Goal: Entertainment & Leisure: Consume media (video, audio)

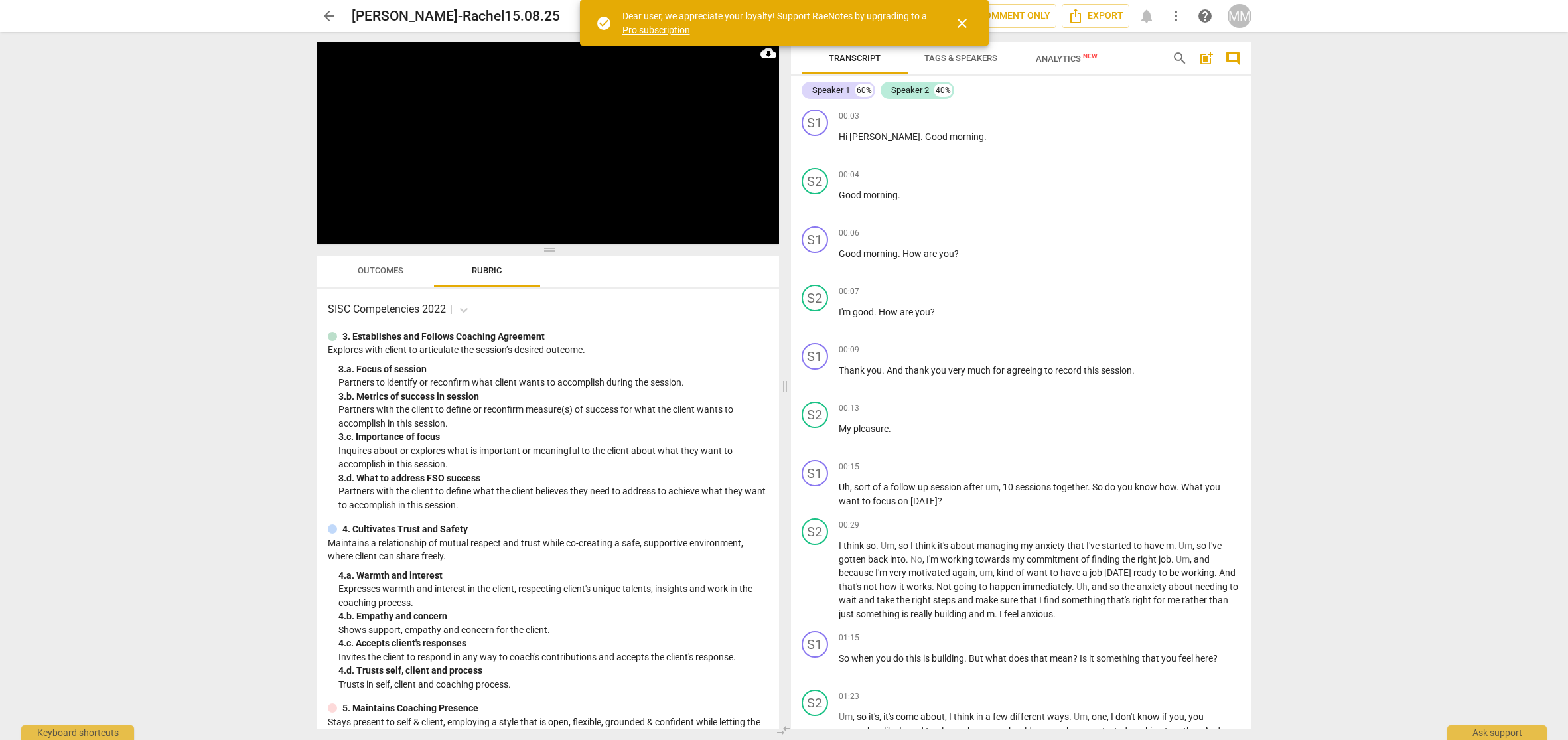
click at [961, 22] on span "close" at bounding box center [962, 23] width 16 height 16
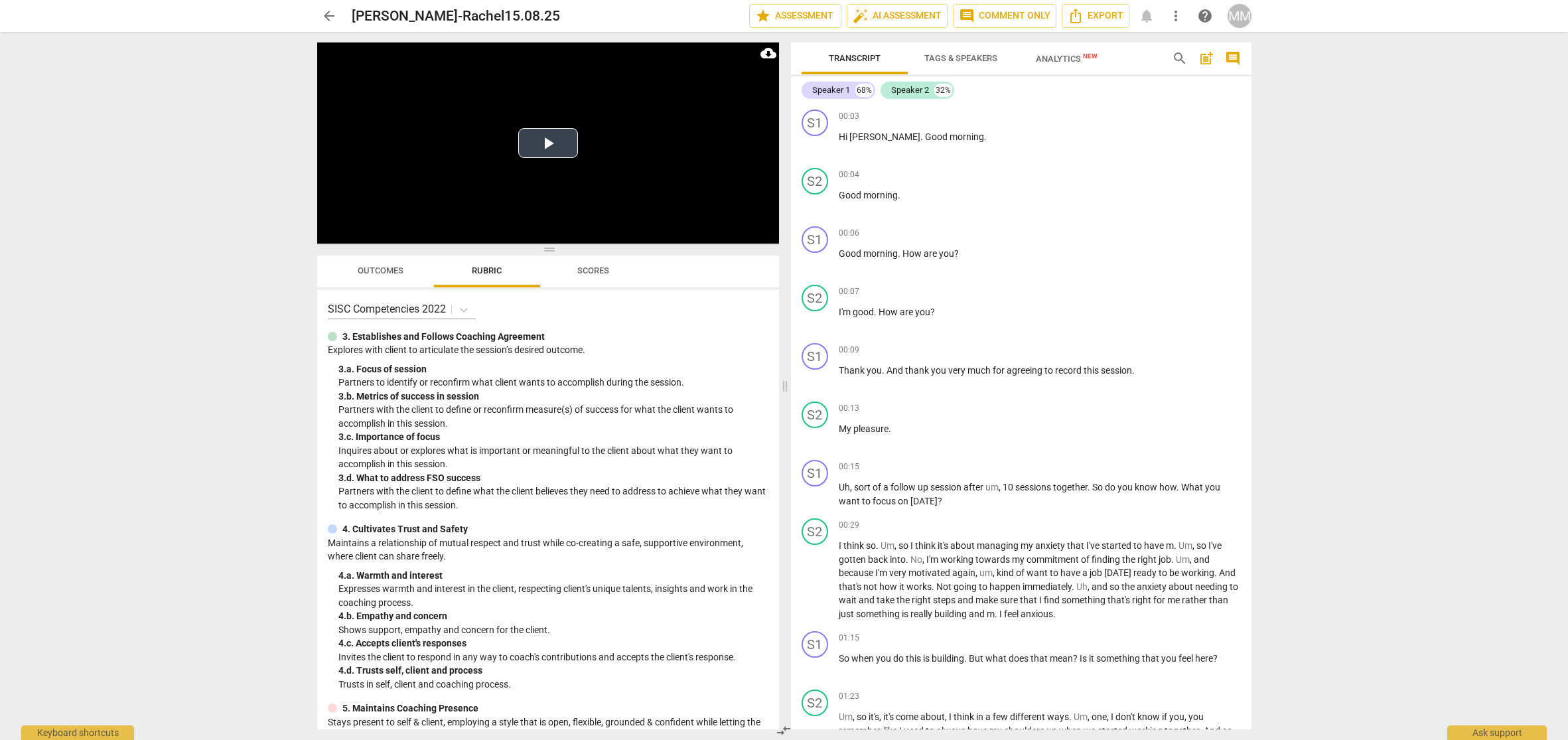
click at [549, 142] on button "Play Video" at bounding box center [548, 143] width 60 height 30
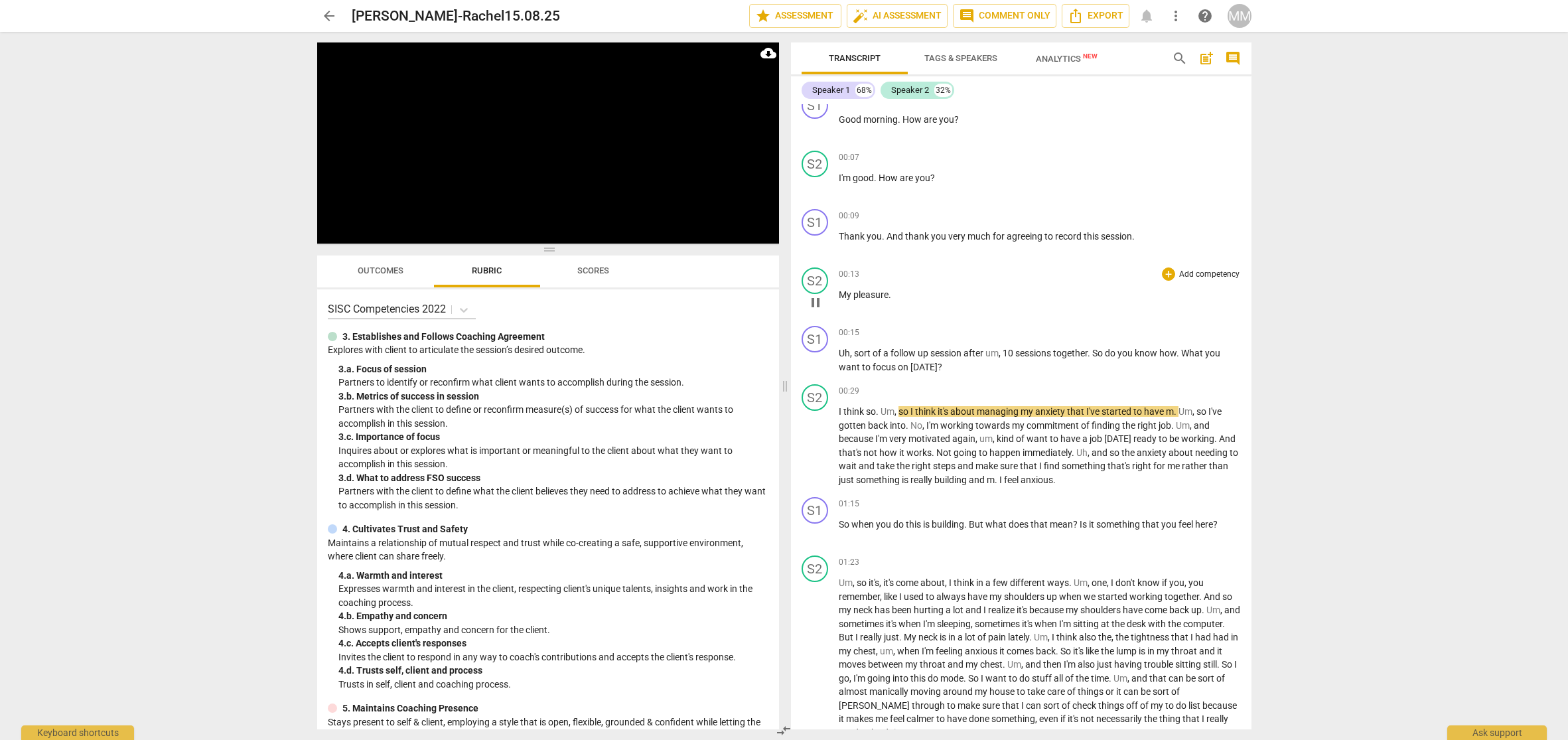
scroll to position [136, 0]
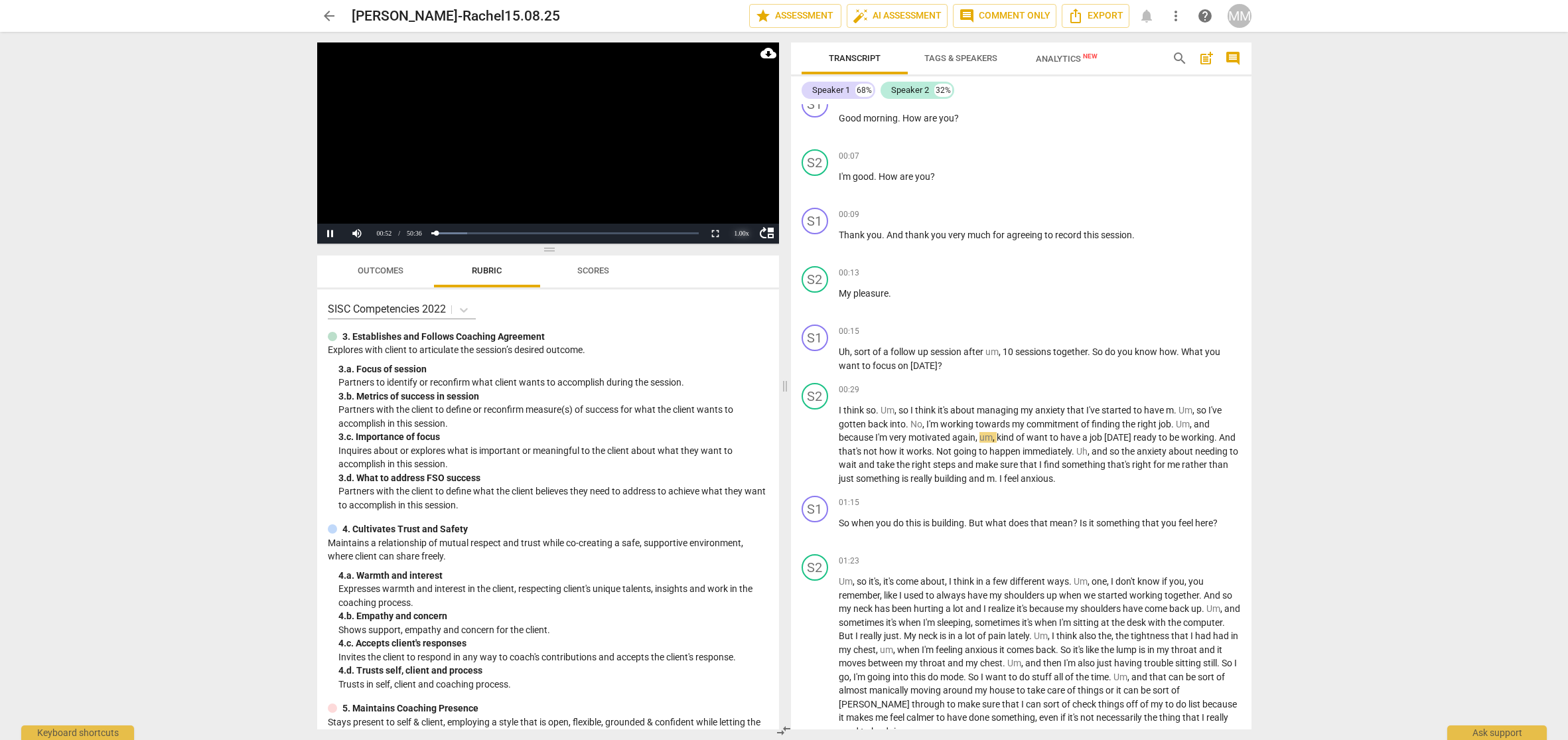
click at [738, 233] on div "1.00 x" at bounding box center [742, 234] width 26 height 20
click at [741, 188] on li "1.25x" at bounding box center [742, 188] width 26 height 15
click at [843, 391] on span "00:29" at bounding box center [849, 390] width 21 height 12
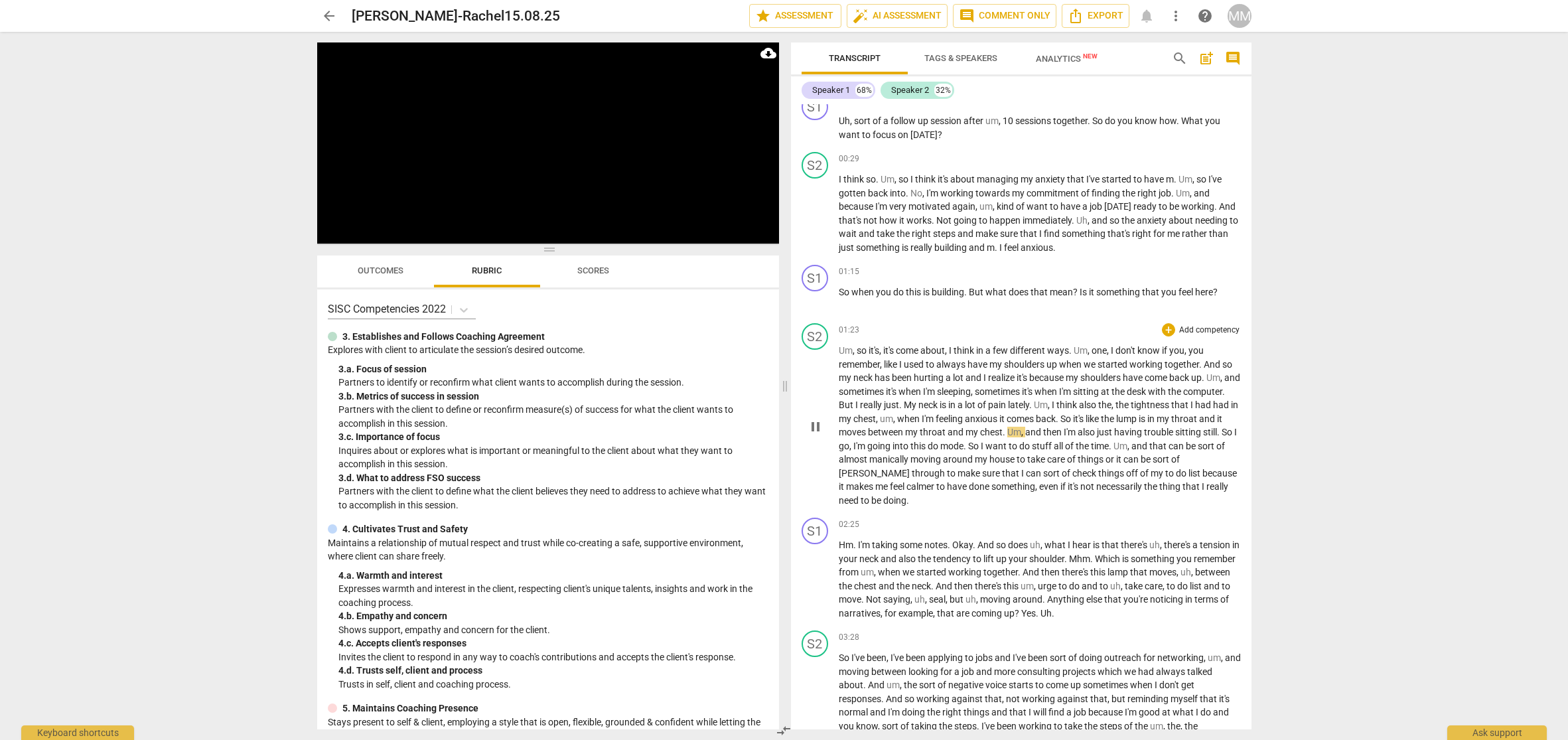
scroll to position [368, 0]
click at [816, 571] on span "pause" at bounding box center [816, 579] width 16 height 16
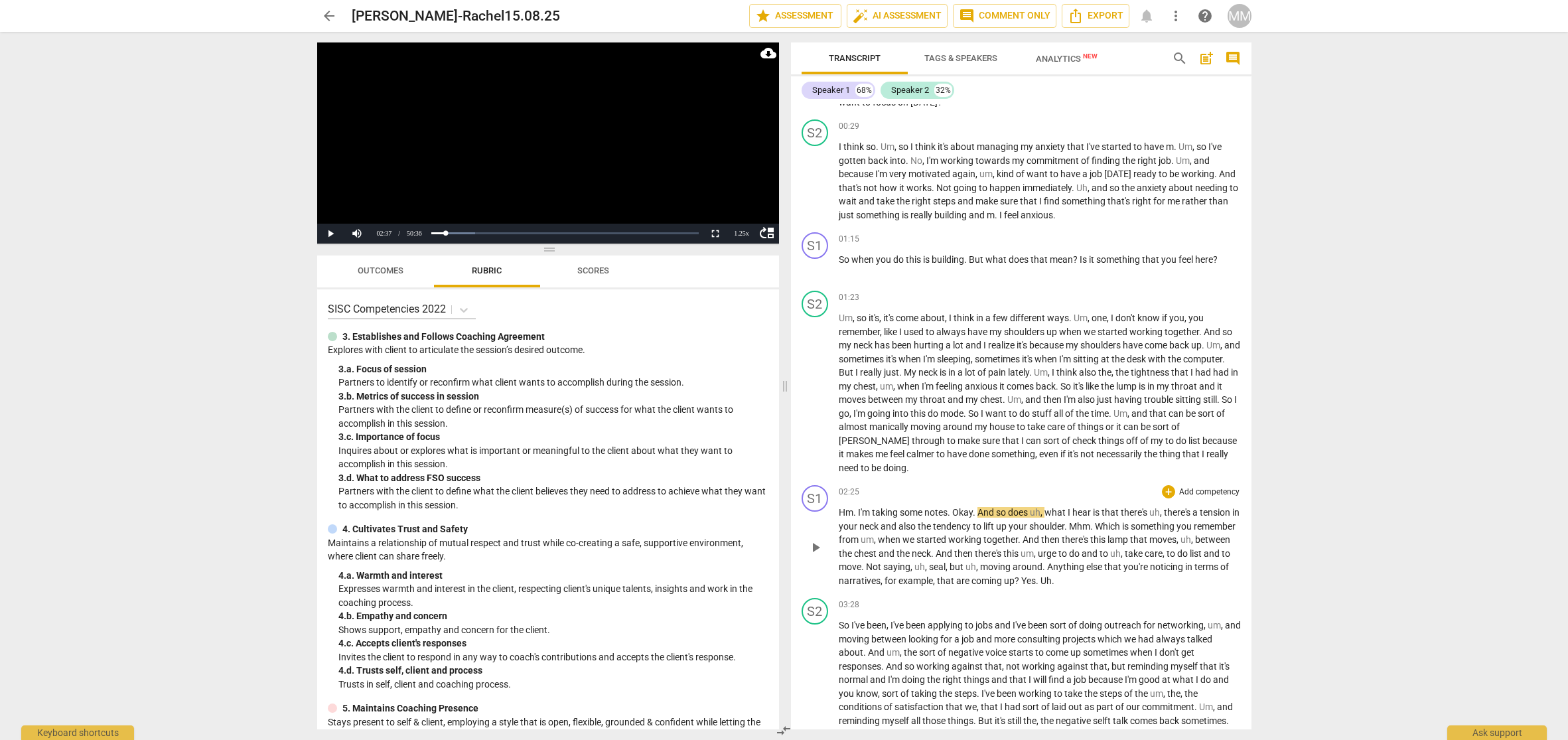
scroll to position [405, 0]
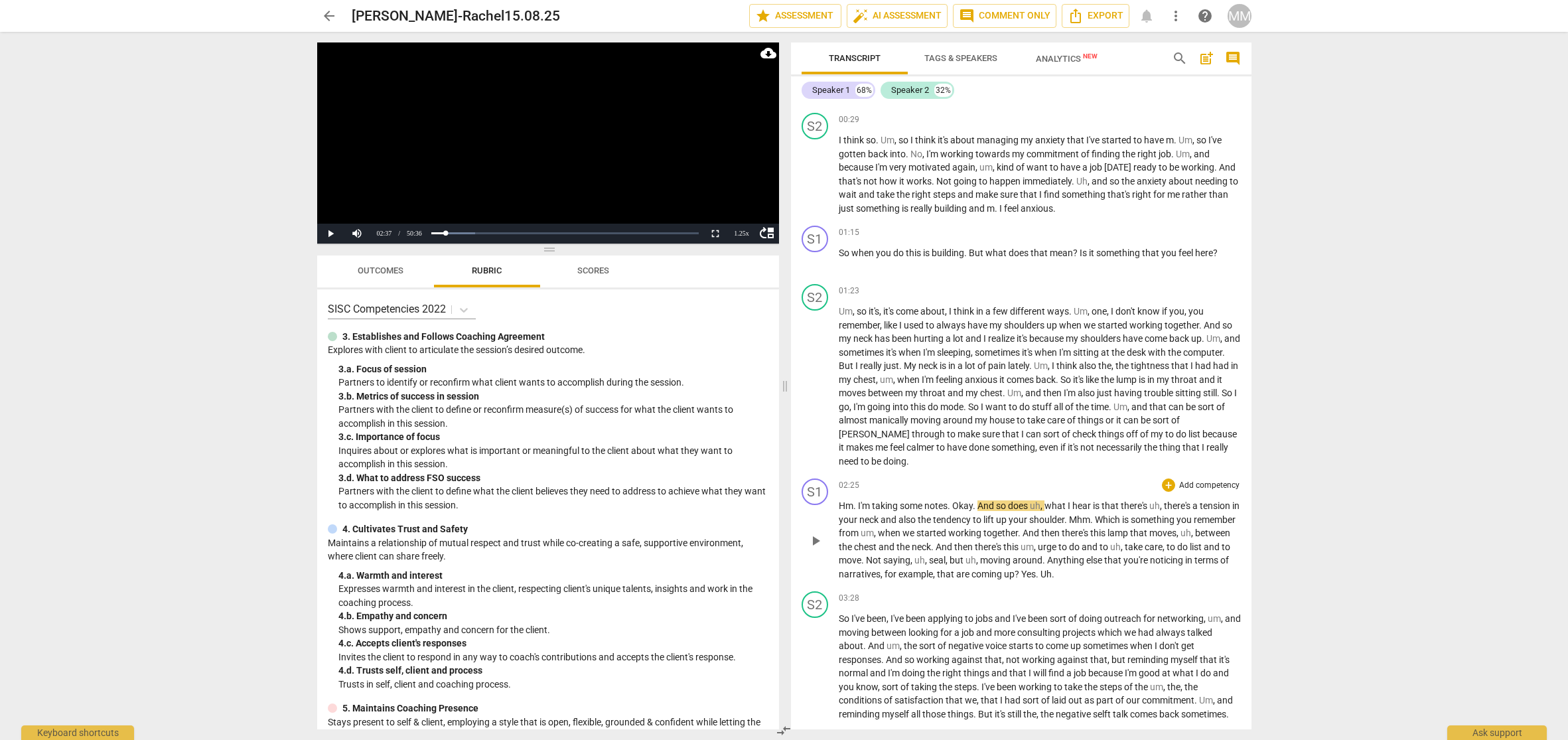
click at [843, 480] on span "02:25" at bounding box center [849, 485] width 21 height 12
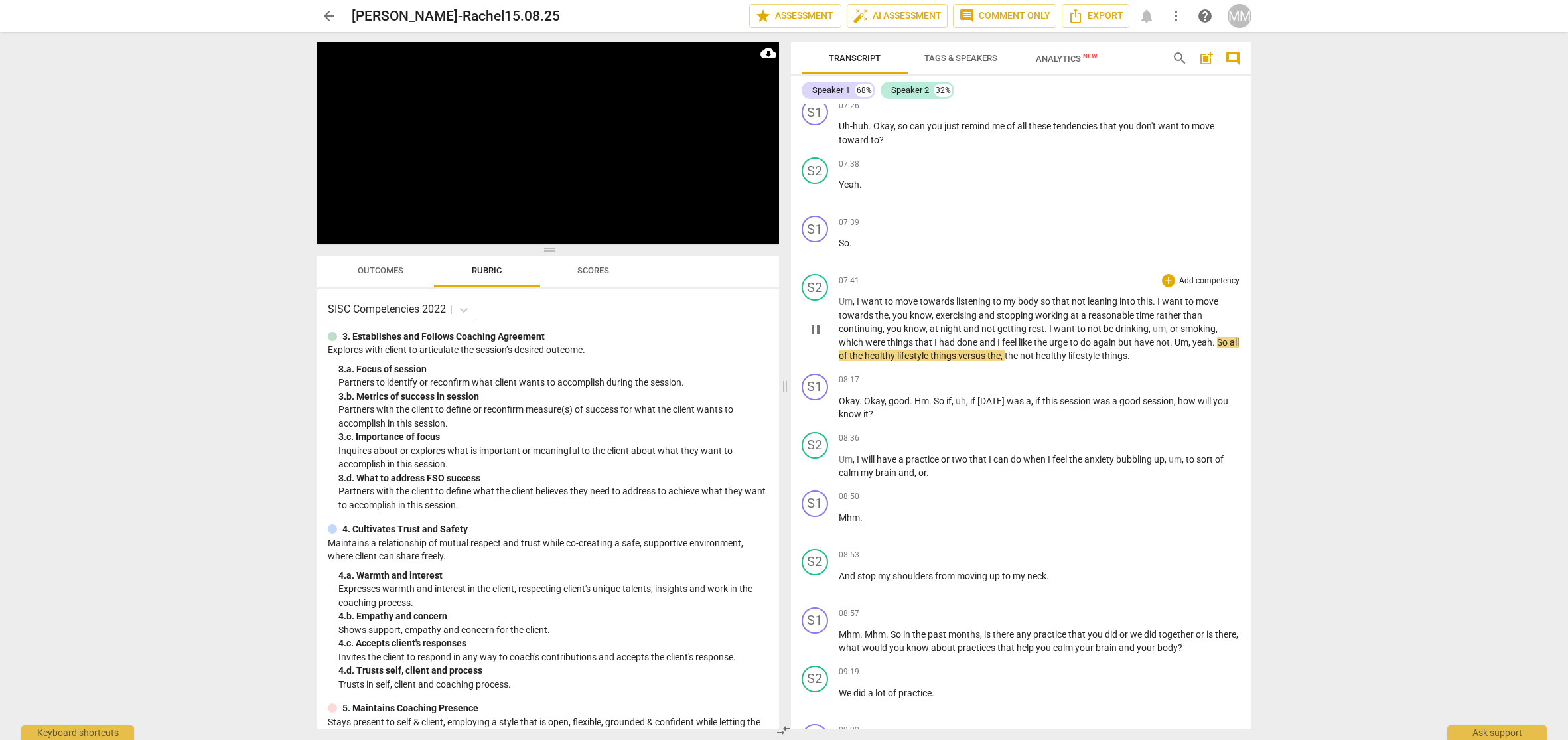
scroll to position [1905, 0]
click at [815, 398] on span "pause" at bounding box center [816, 406] width 16 height 16
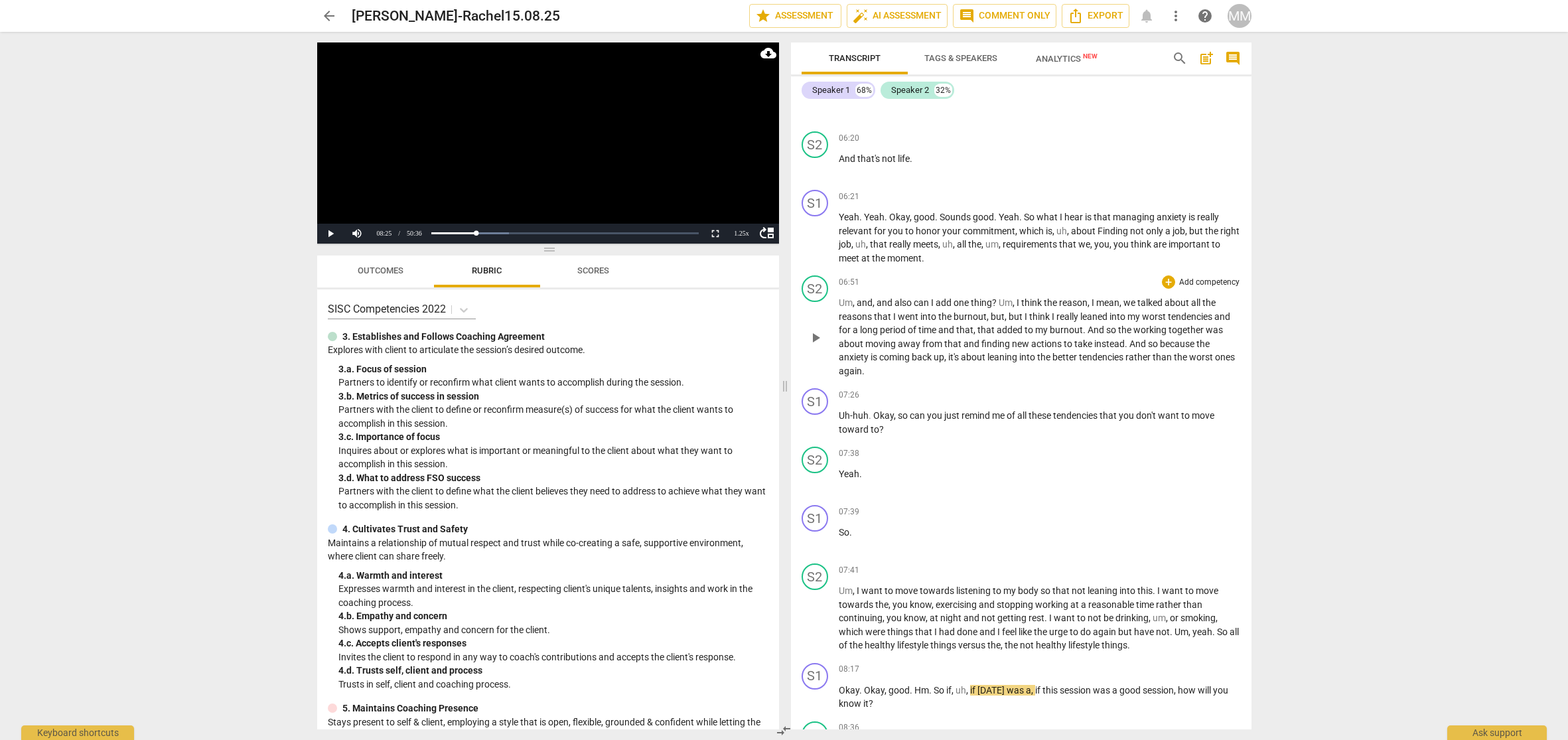
scroll to position [1619, 0]
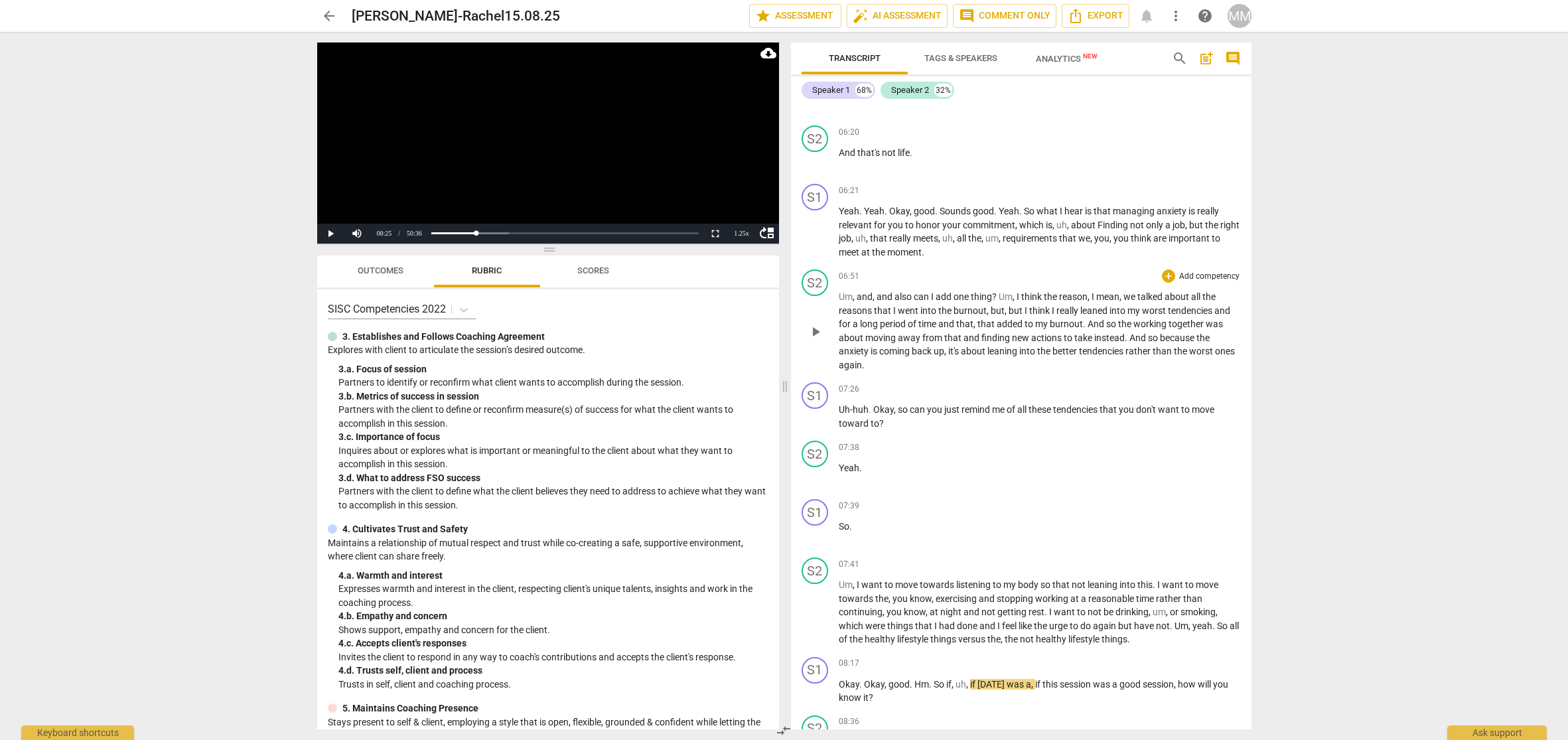
click at [843, 271] on span "06:51" at bounding box center [849, 277] width 21 height 12
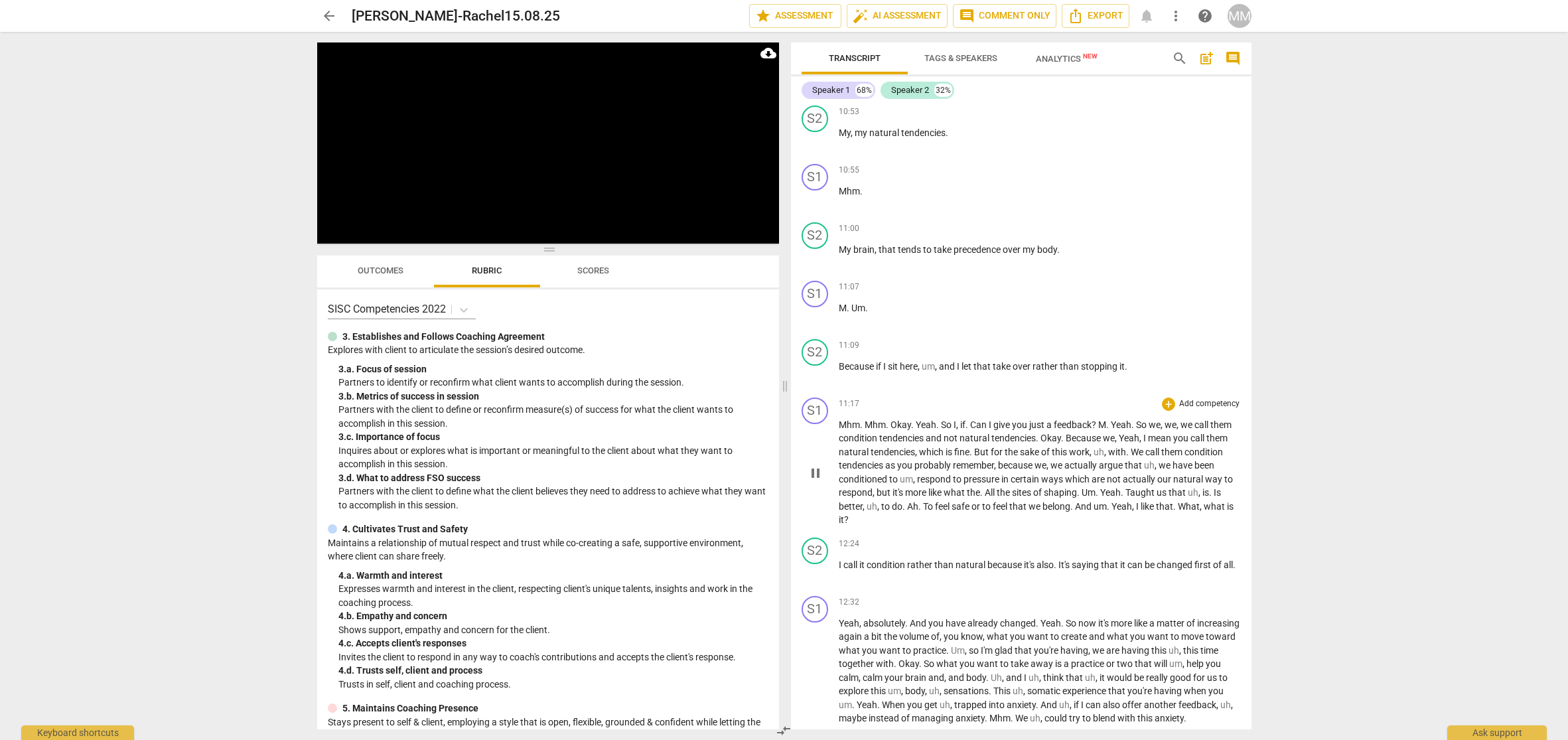
scroll to position [2965, 0]
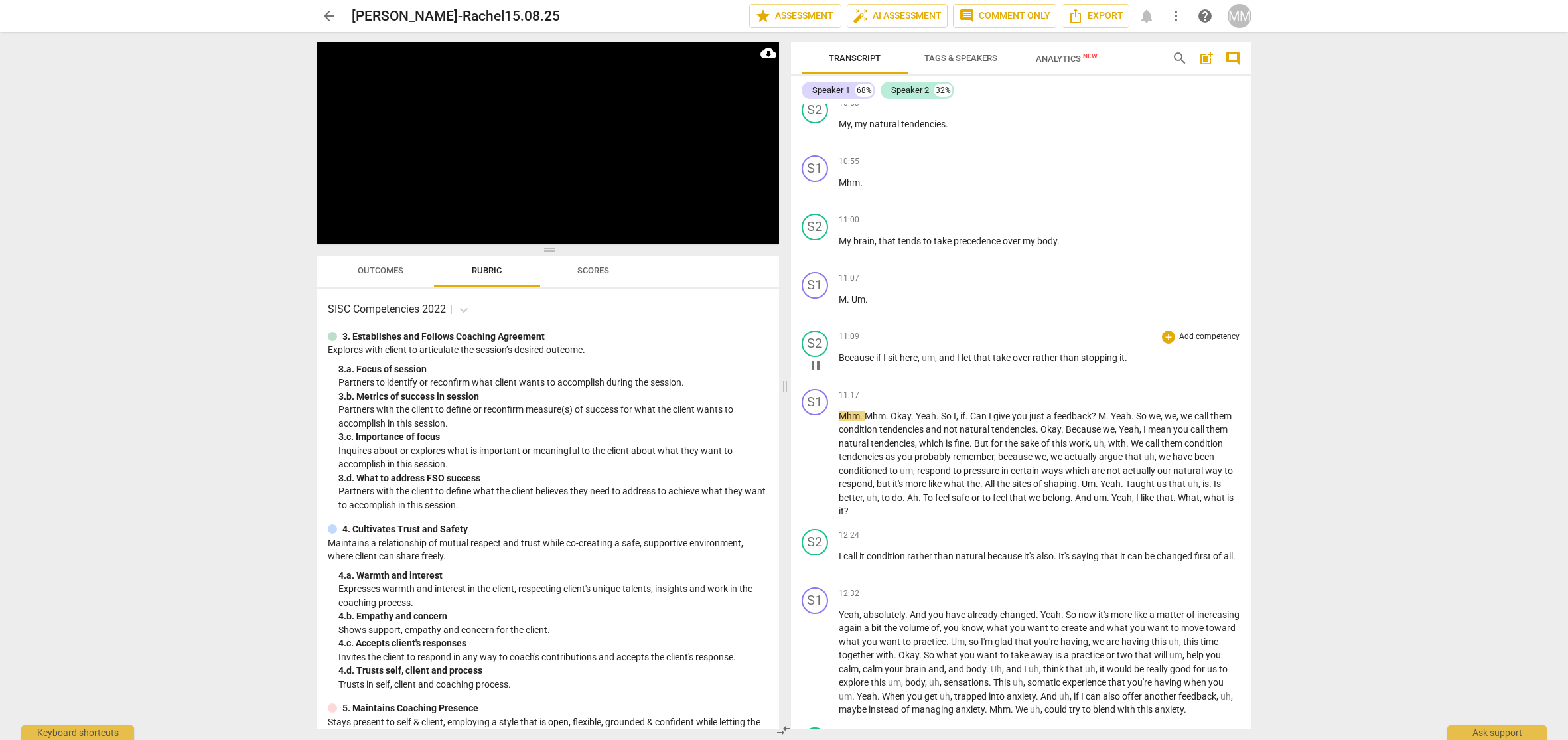
click at [816, 358] on span "pause" at bounding box center [816, 366] width 16 height 16
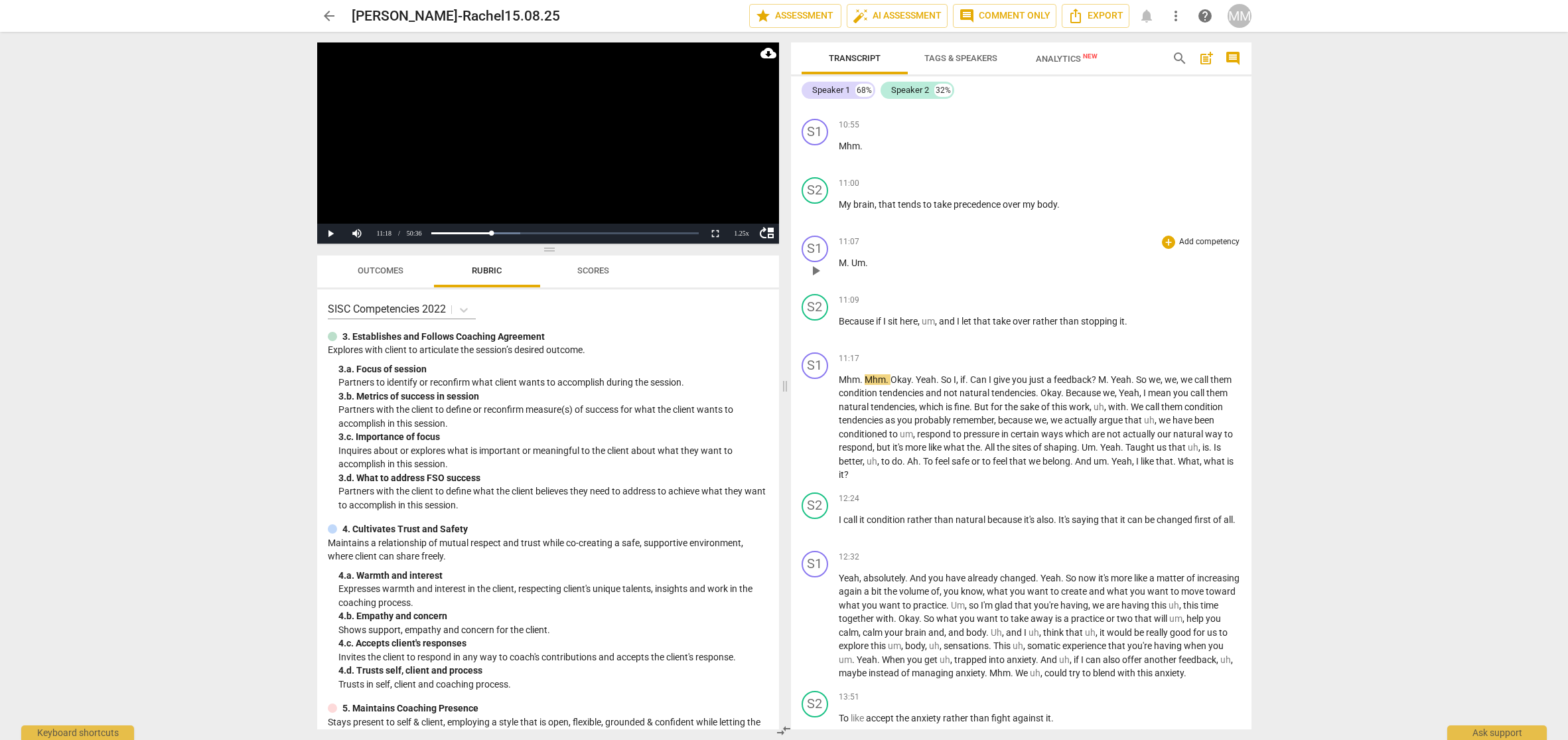
scroll to position [3006, 0]
click at [844, 349] on span "11:17" at bounding box center [849, 355] width 21 height 12
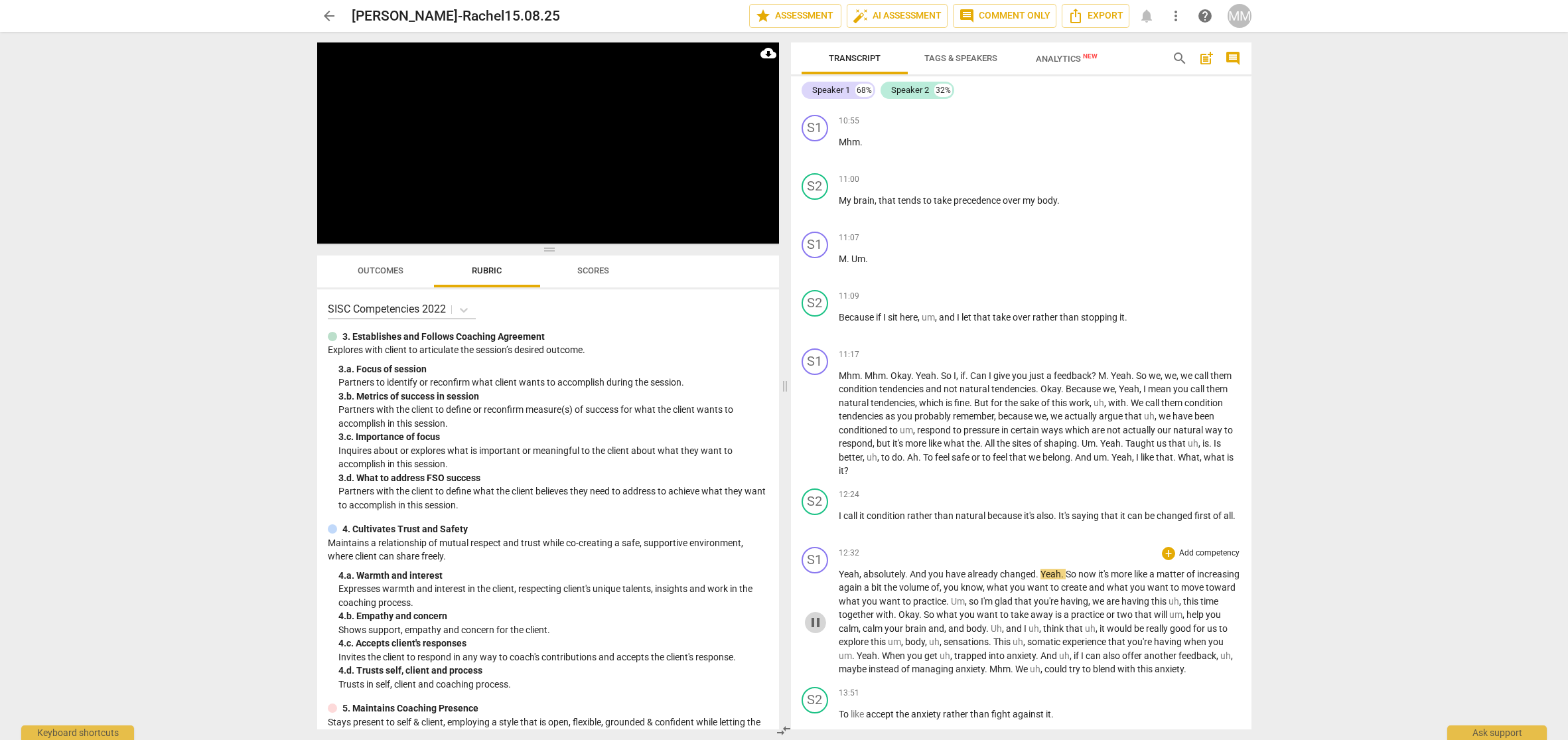
click at [817, 616] on span "pause" at bounding box center [816, 622] width 16 height 16
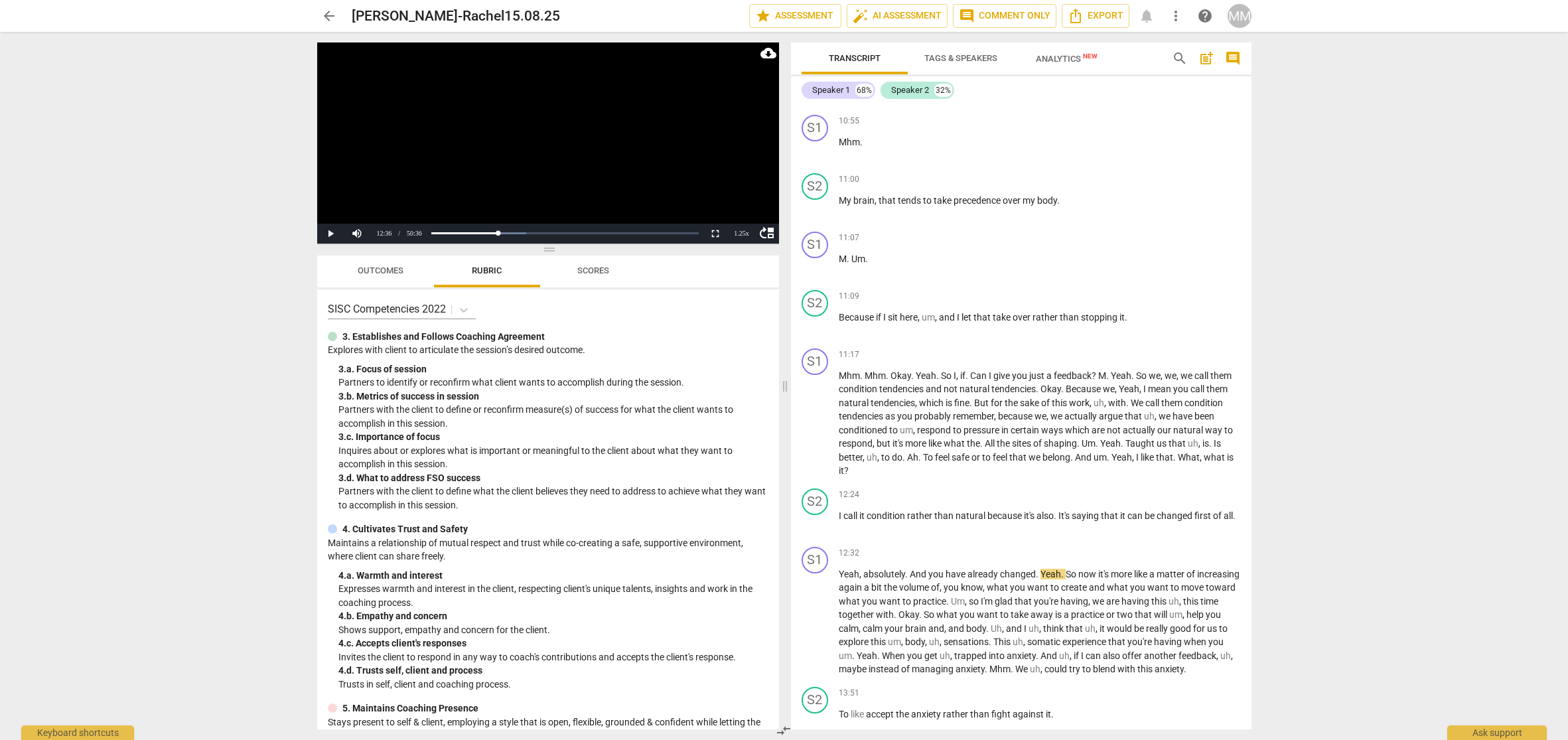
click at [1403, 461] on div "arrow_back [PERSON_NAME]-Rachel15.08.25 star Assessment auto_fix_high AI Assess…" at bounding box center [784, 370] width 1568 height 740
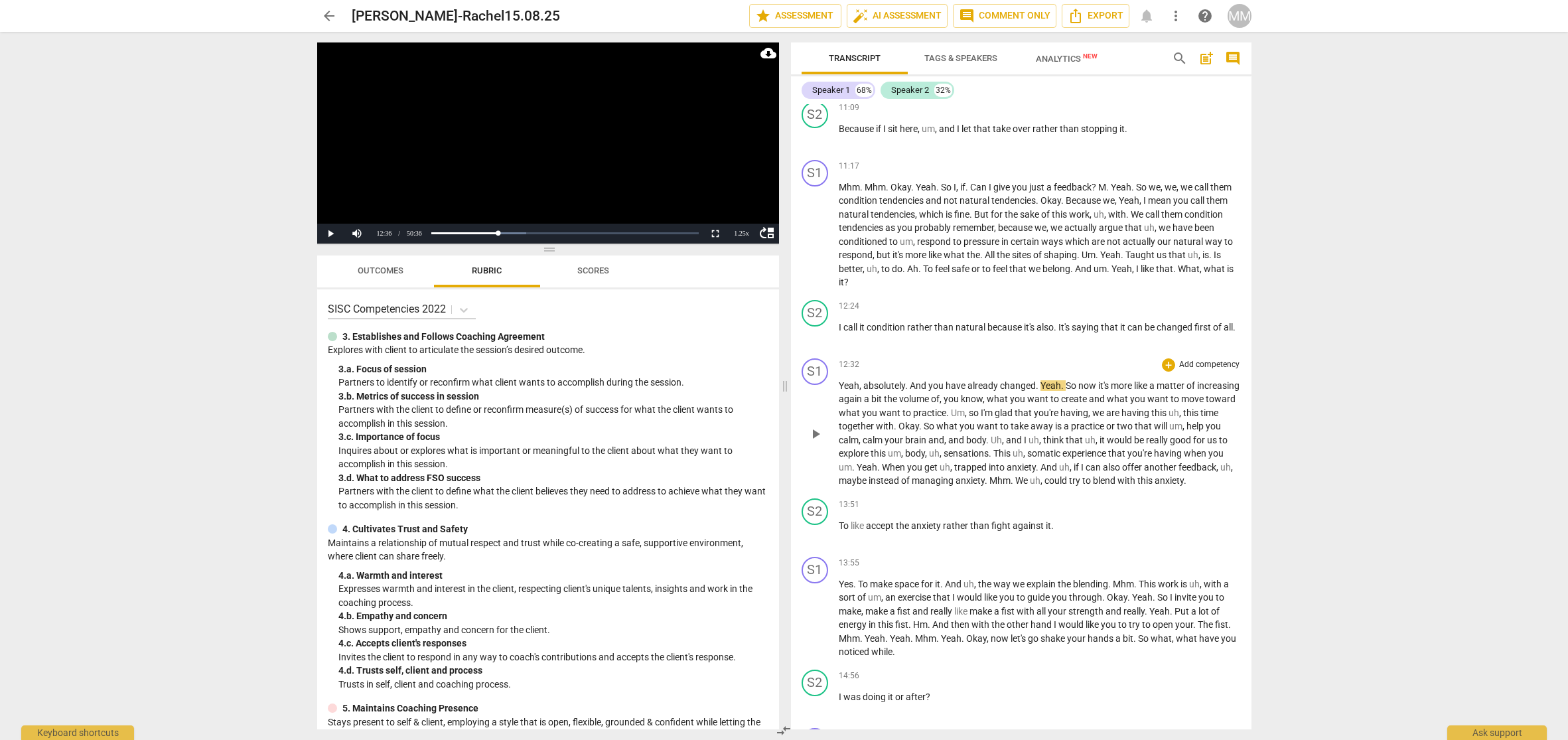
scroll to position [3188, 0]
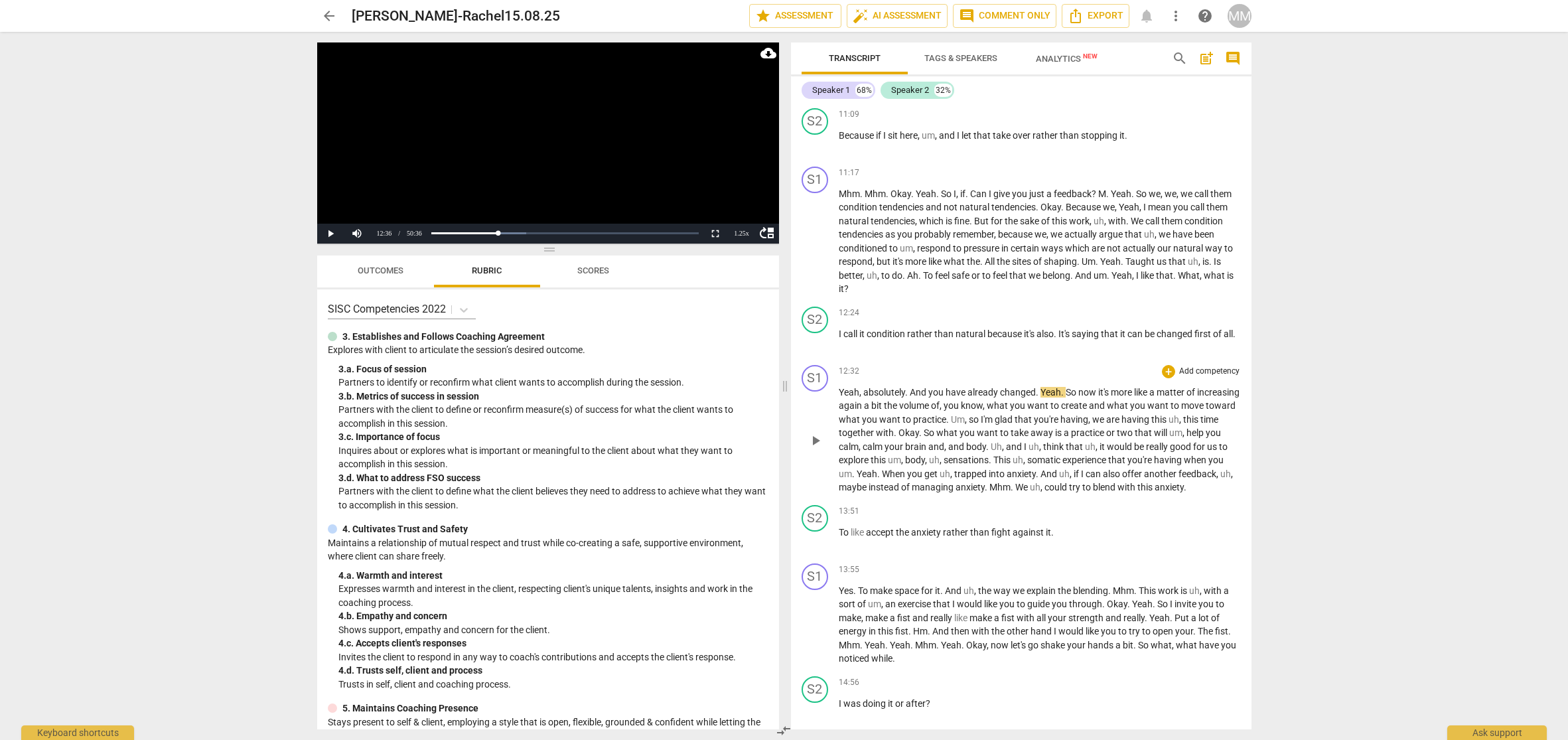
click at [842, 366] on span "12:32" at bounding box center [849, 371] width 21 height 12
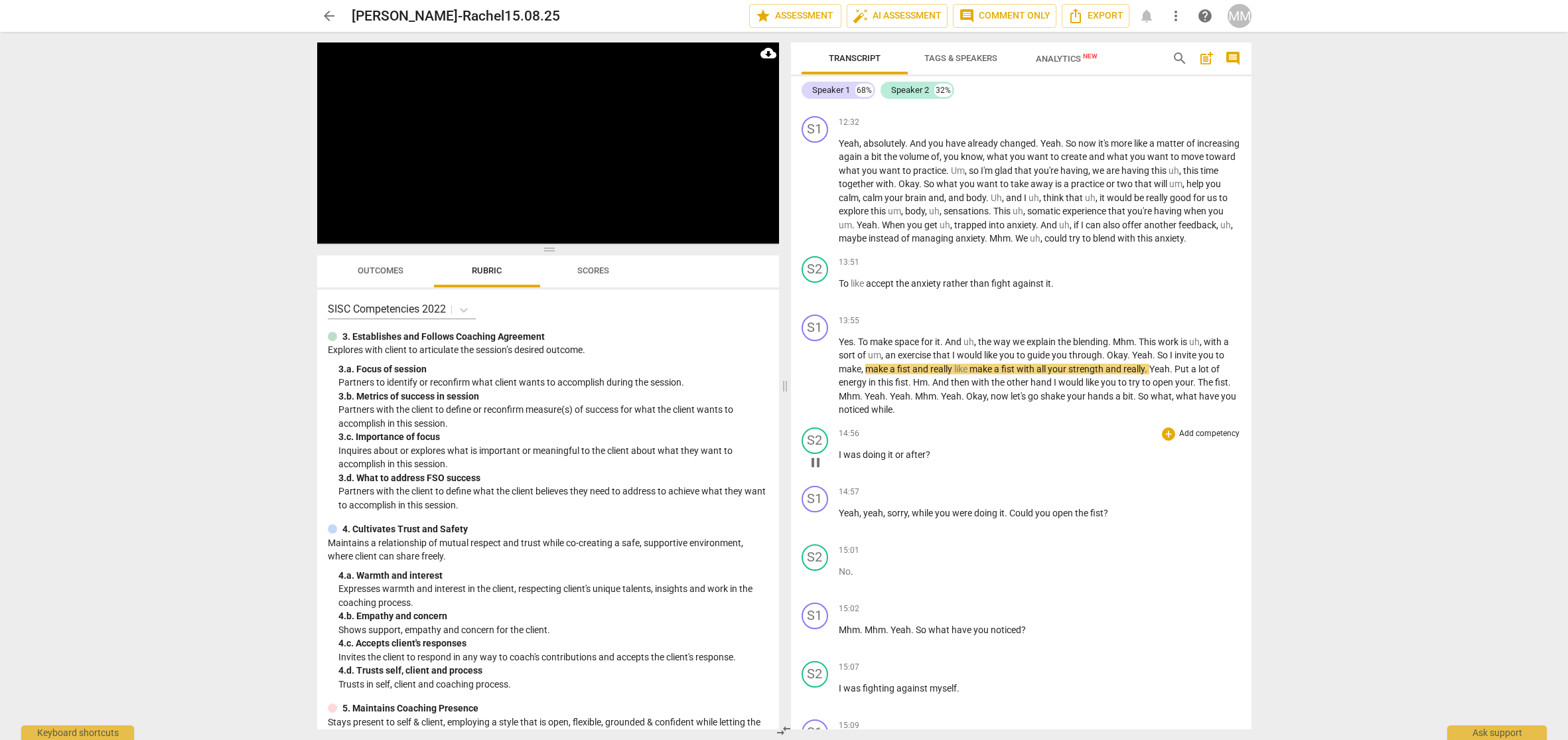
scroll to position [3439, 0]
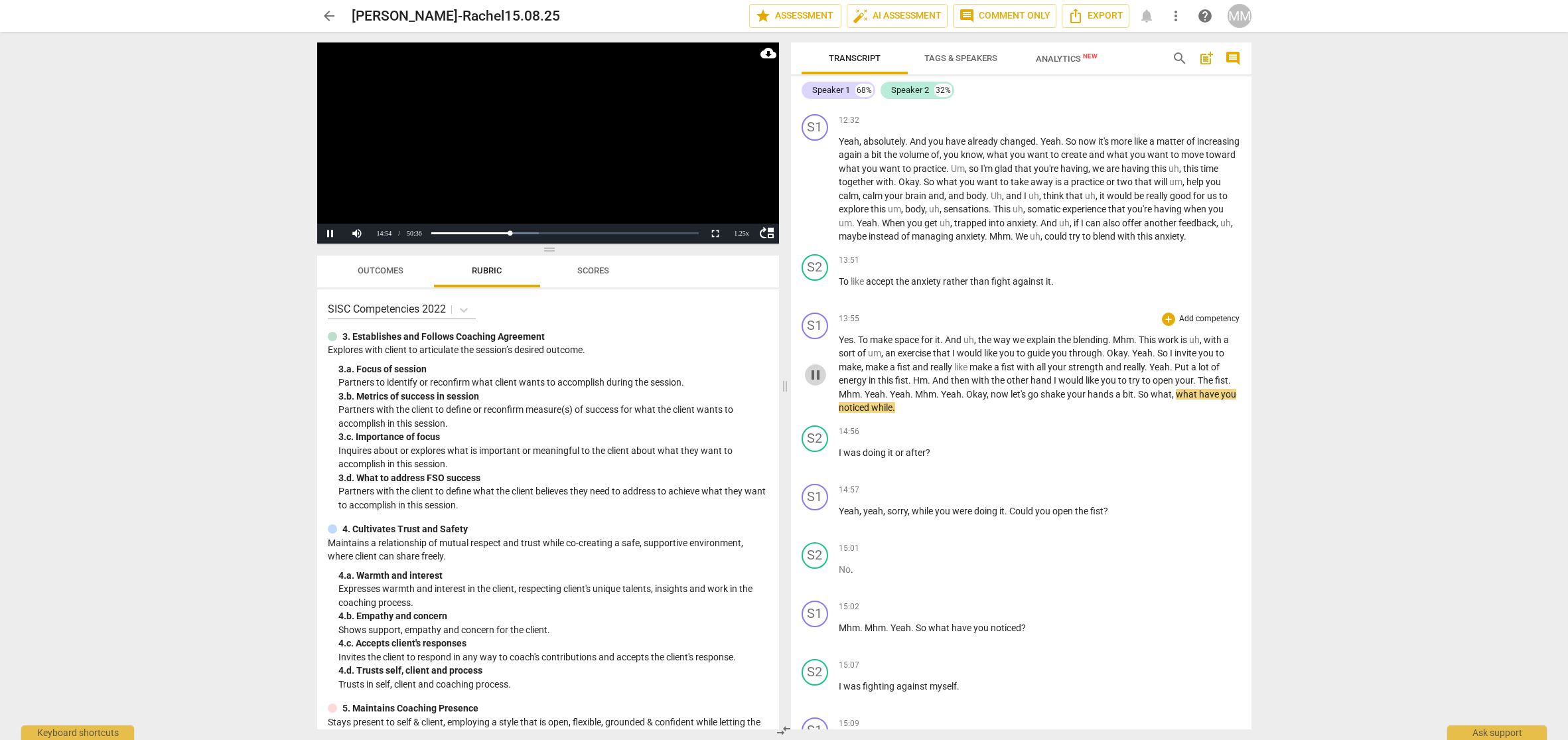
click at [814, 373] on span "pause" at bounding box center [816, 375] width 16 height 16
click at [841, 429] on span "14:56" at bounding box center [849, 432] width 21 height 12
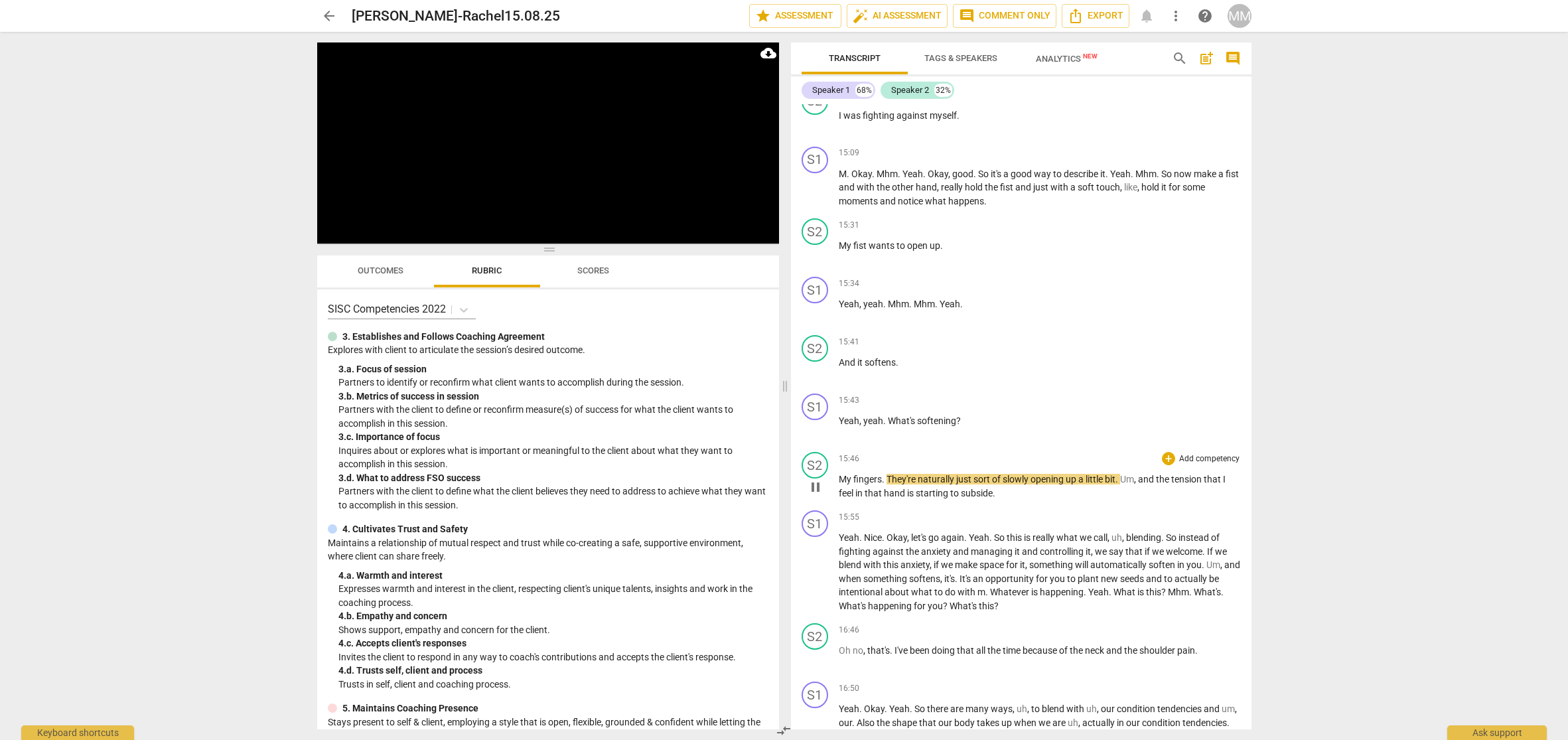
scroll to position [4011, 0]
click at [813, 652] on span "pause" at bounding box center [816, 658] width 16 height 16
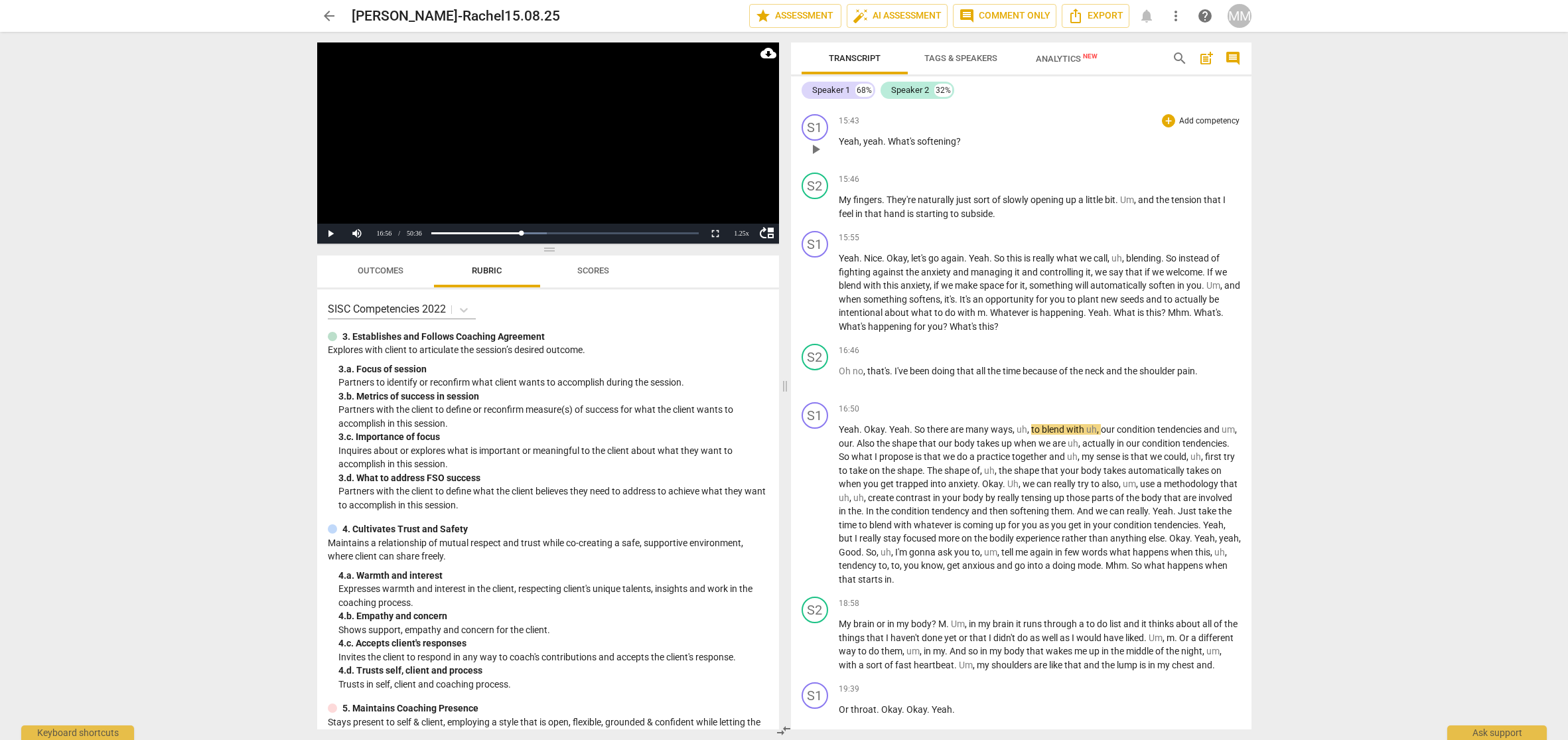
scroll to position [4297, 0]
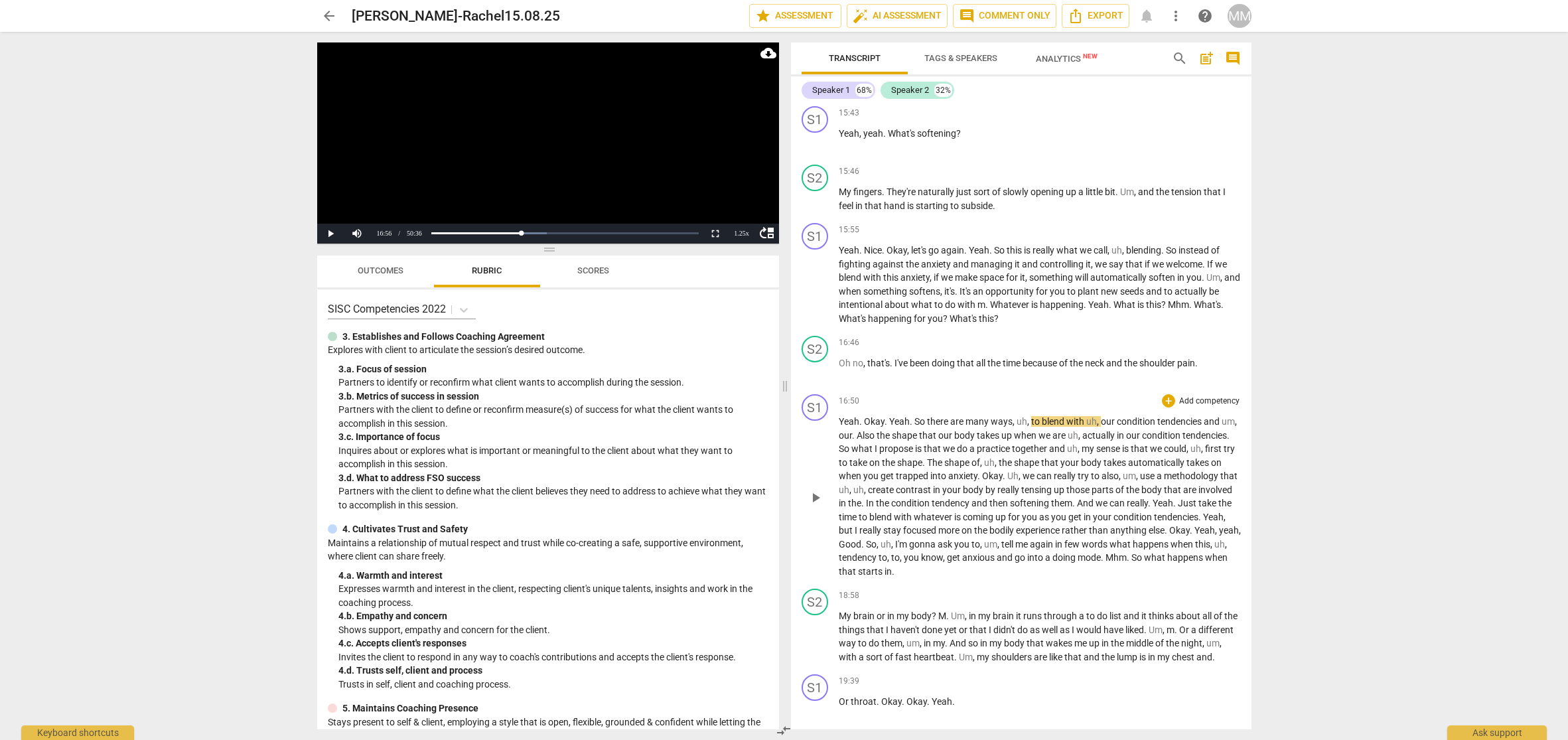
click at [845, 398] on span "16:50" at bounding box center [849, 401] width 21 height 12
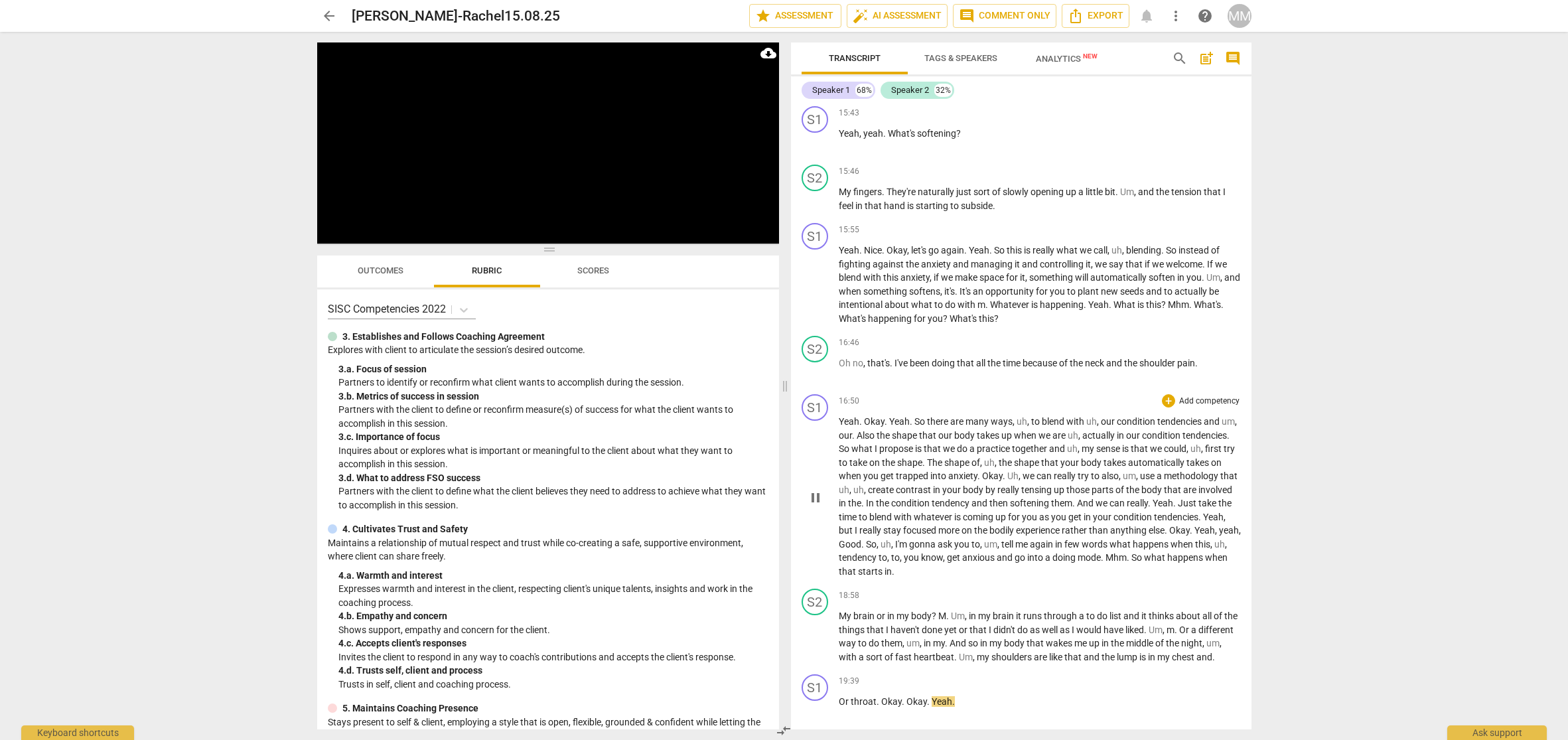
scroll to position [4951, 0]
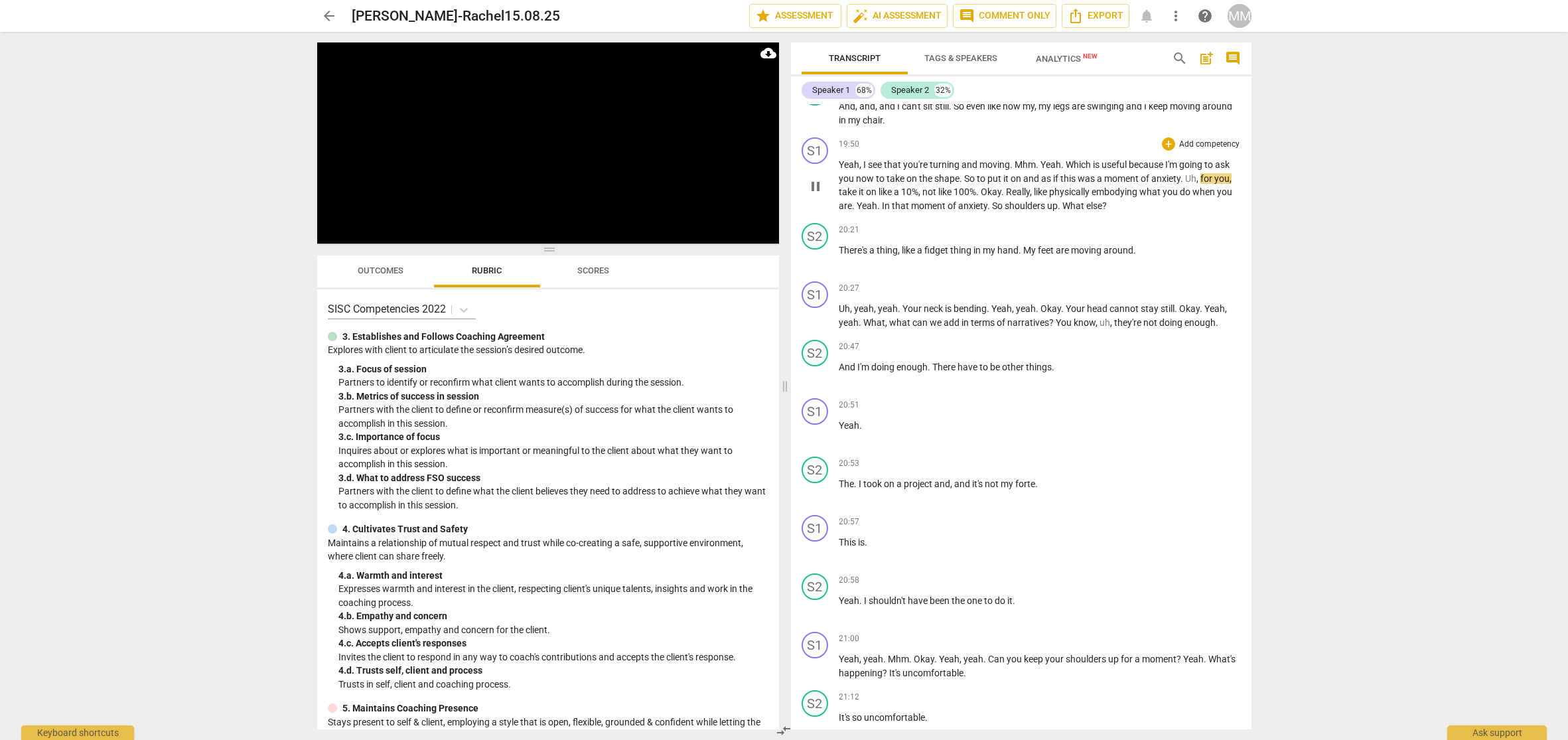
click at [816, 190] on span "pause" at bounding box center [816, 186] width 16 height 16
click at [845, 147] on span "19:50" at bounding box center [849, 144] width 21 height 12
click at [817, 318] on span "pause" at bounding box center [816, 316] width 16 height 16
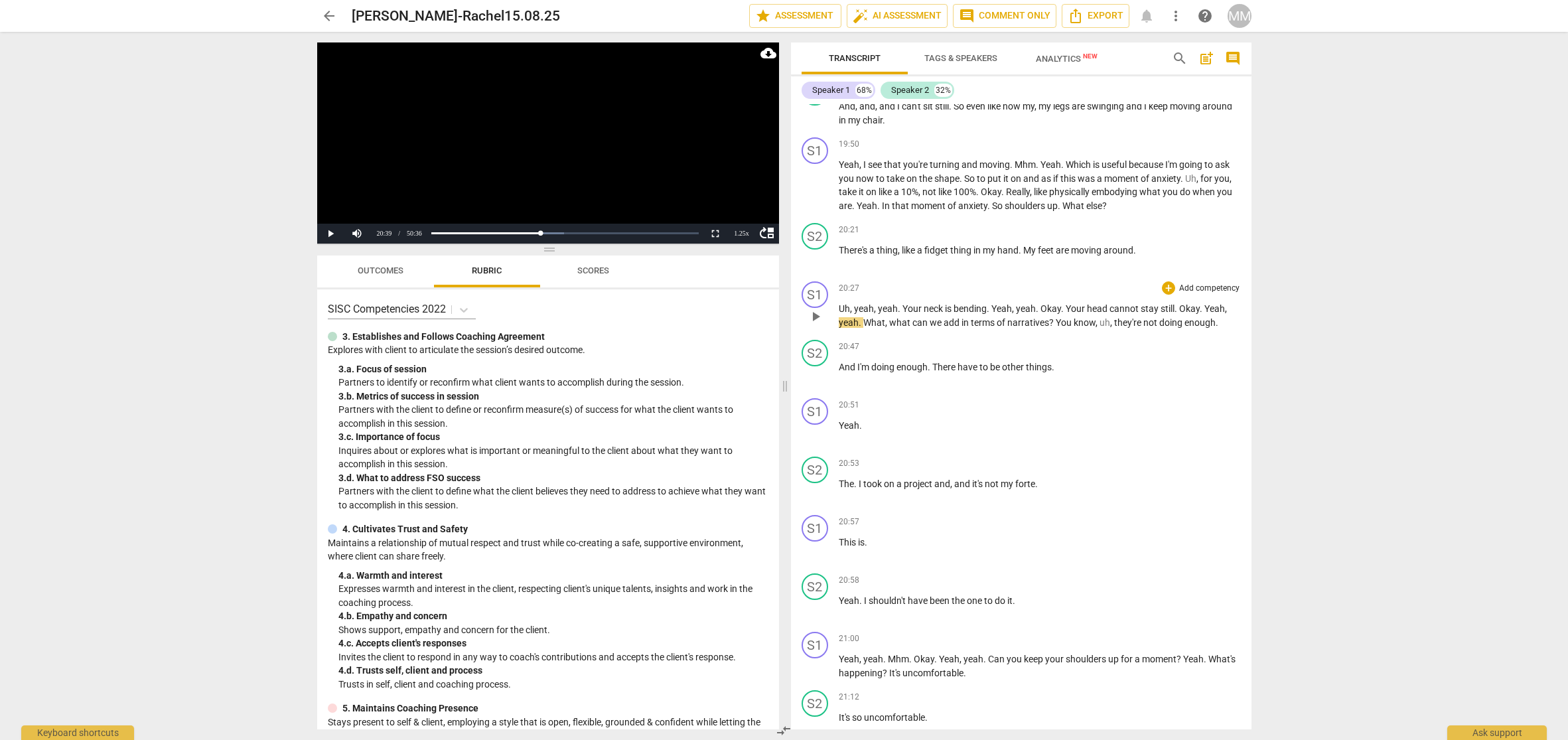
click at [844, 290] on span "20:27" at bounding box center [849, 288] width 21 height 12
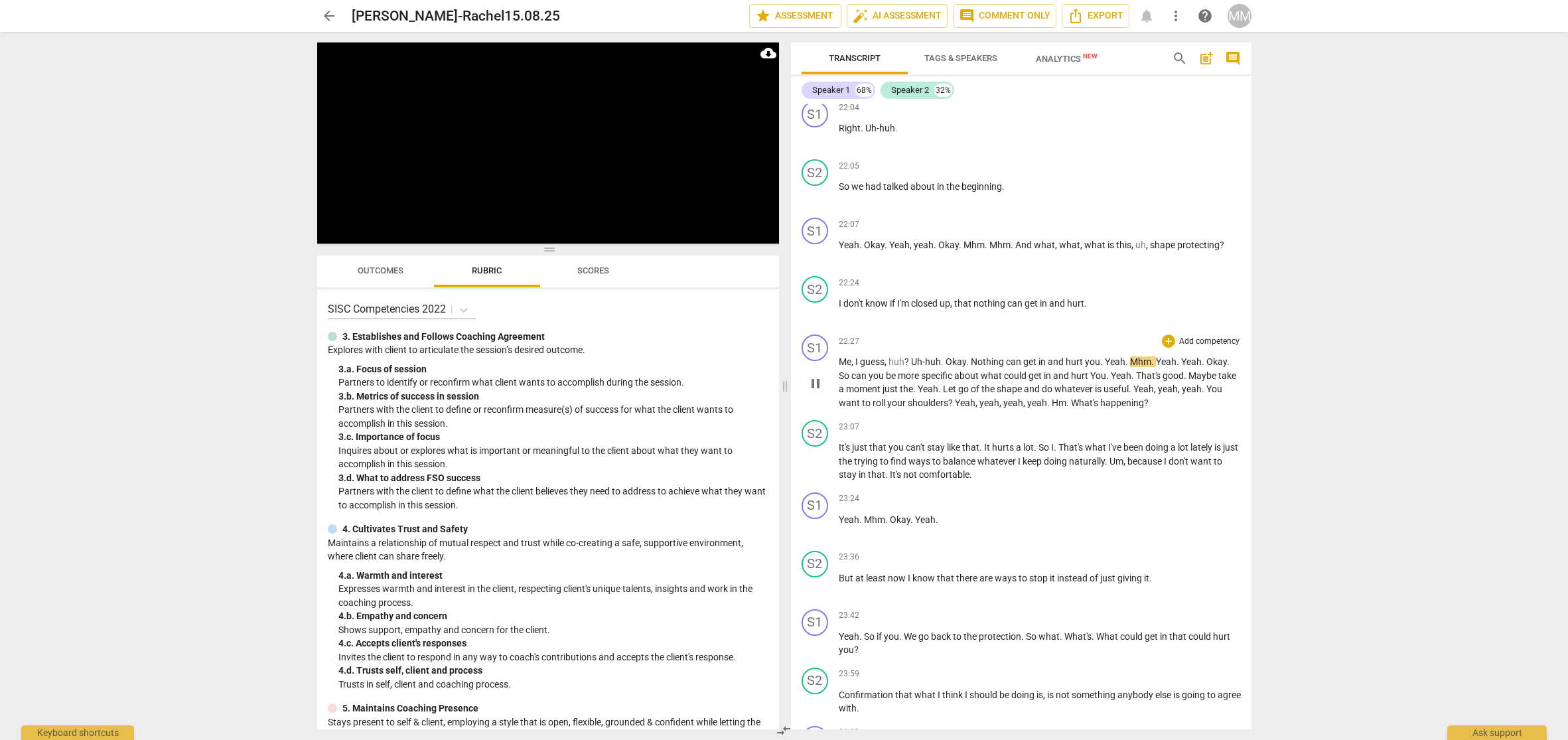
scroll to position [6189, 0]
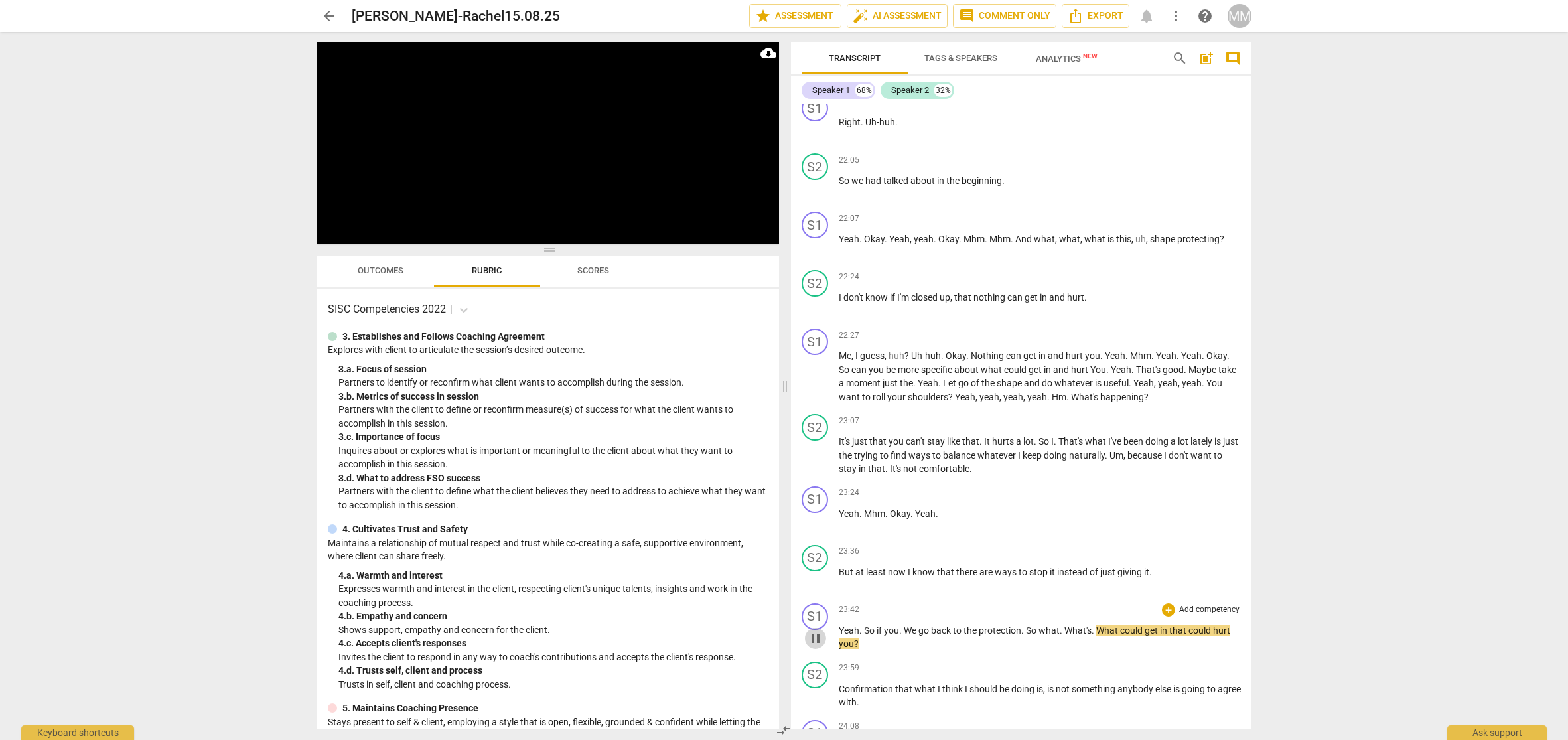
click at [816, 638] on span "pause" at bounding box center [816, 638] width 16 height 16
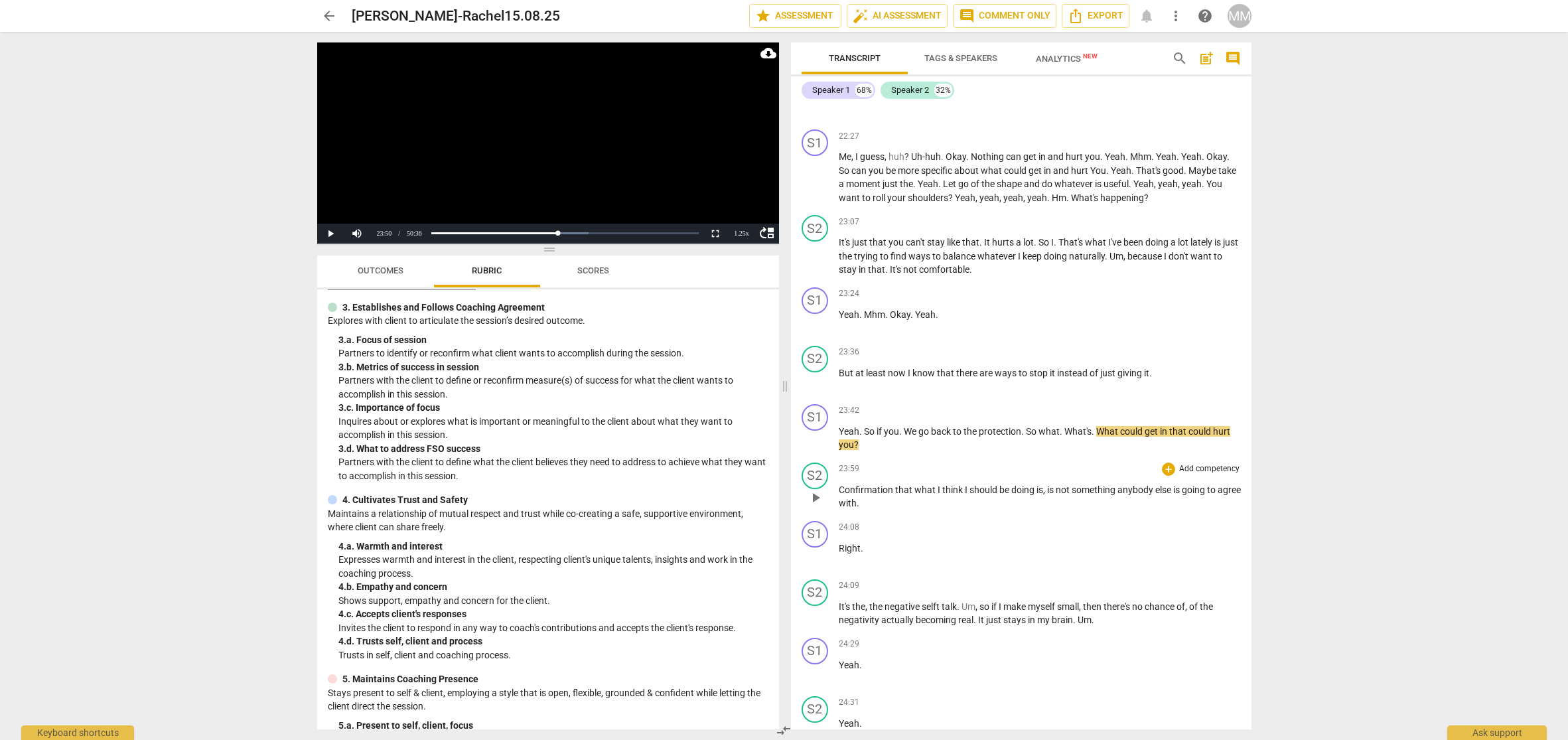
scroll to position [6407, 0]
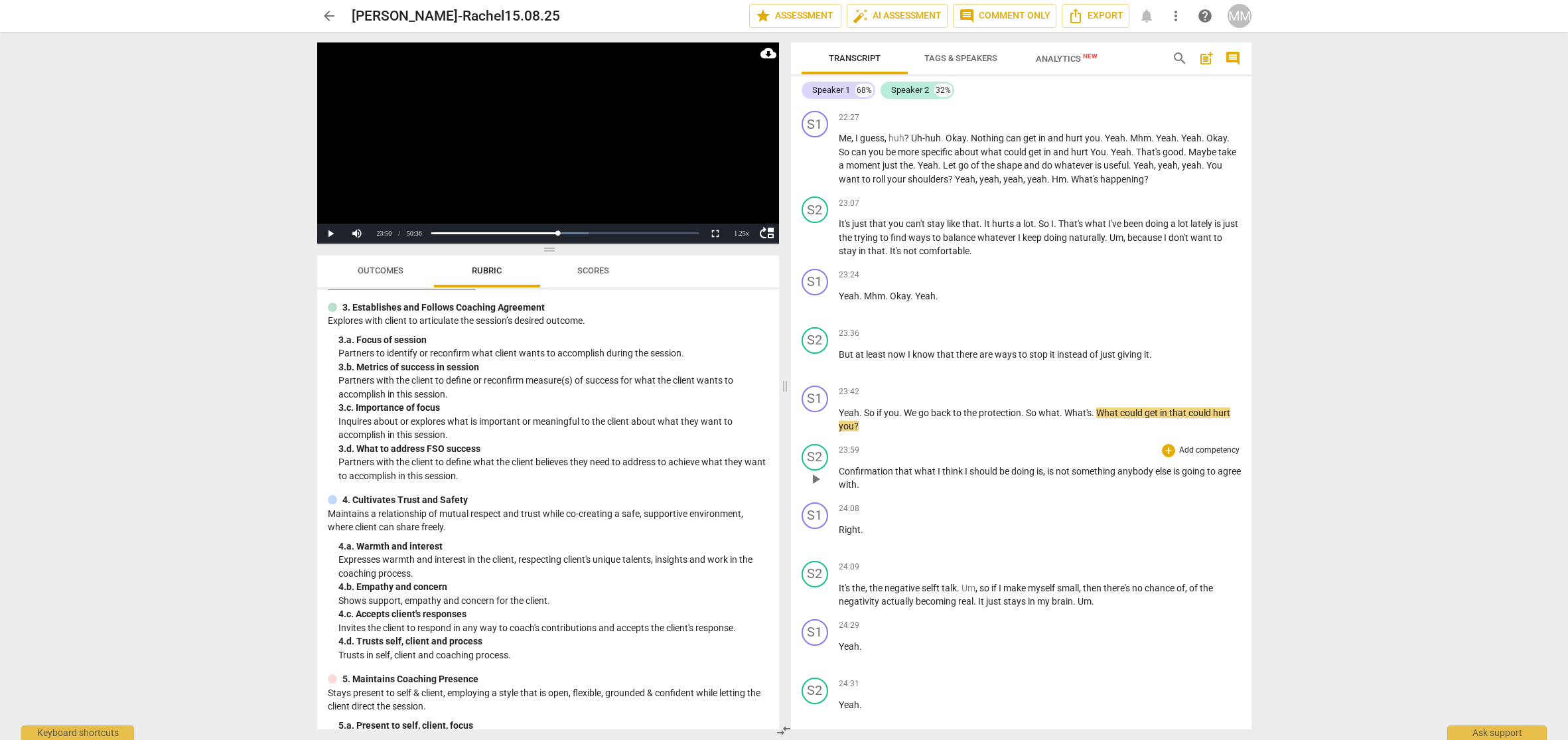
click at [842, 449] on span "23:59" at bounding box center [849, 450] width 21 height 12
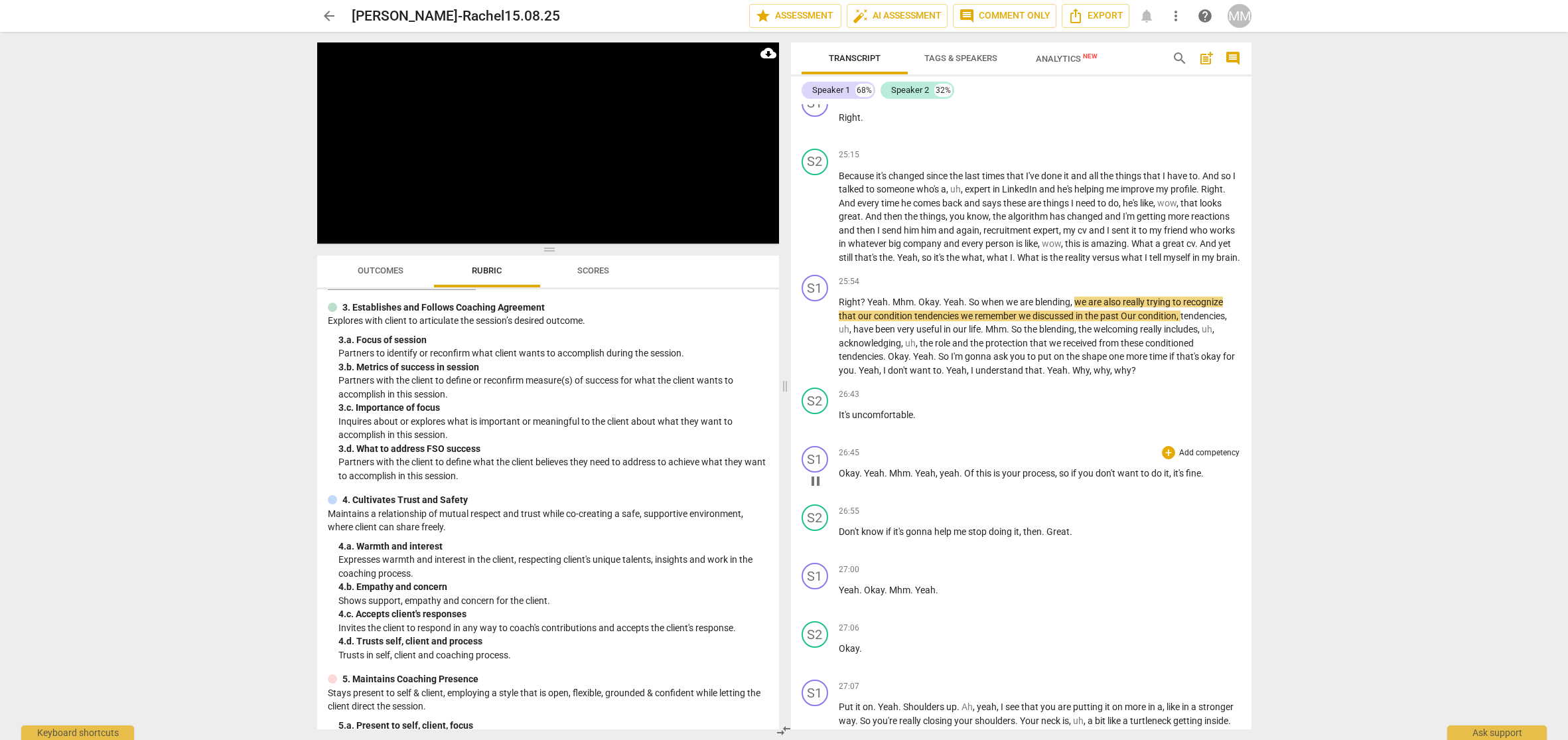
scroll to position [7319, 0]
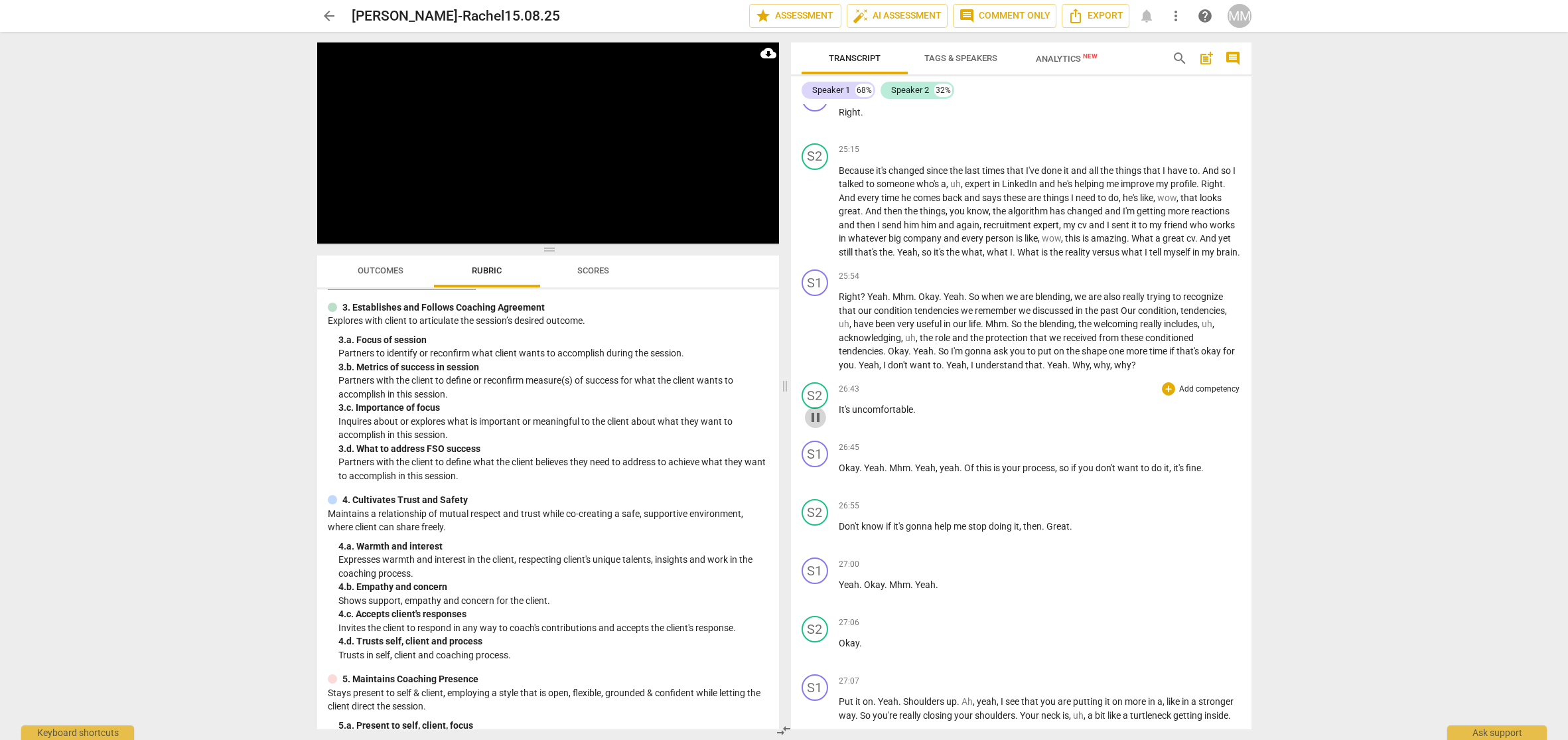
click at [815, 424] on span "pause" at bounding box center [816, 418] width 16 height 16
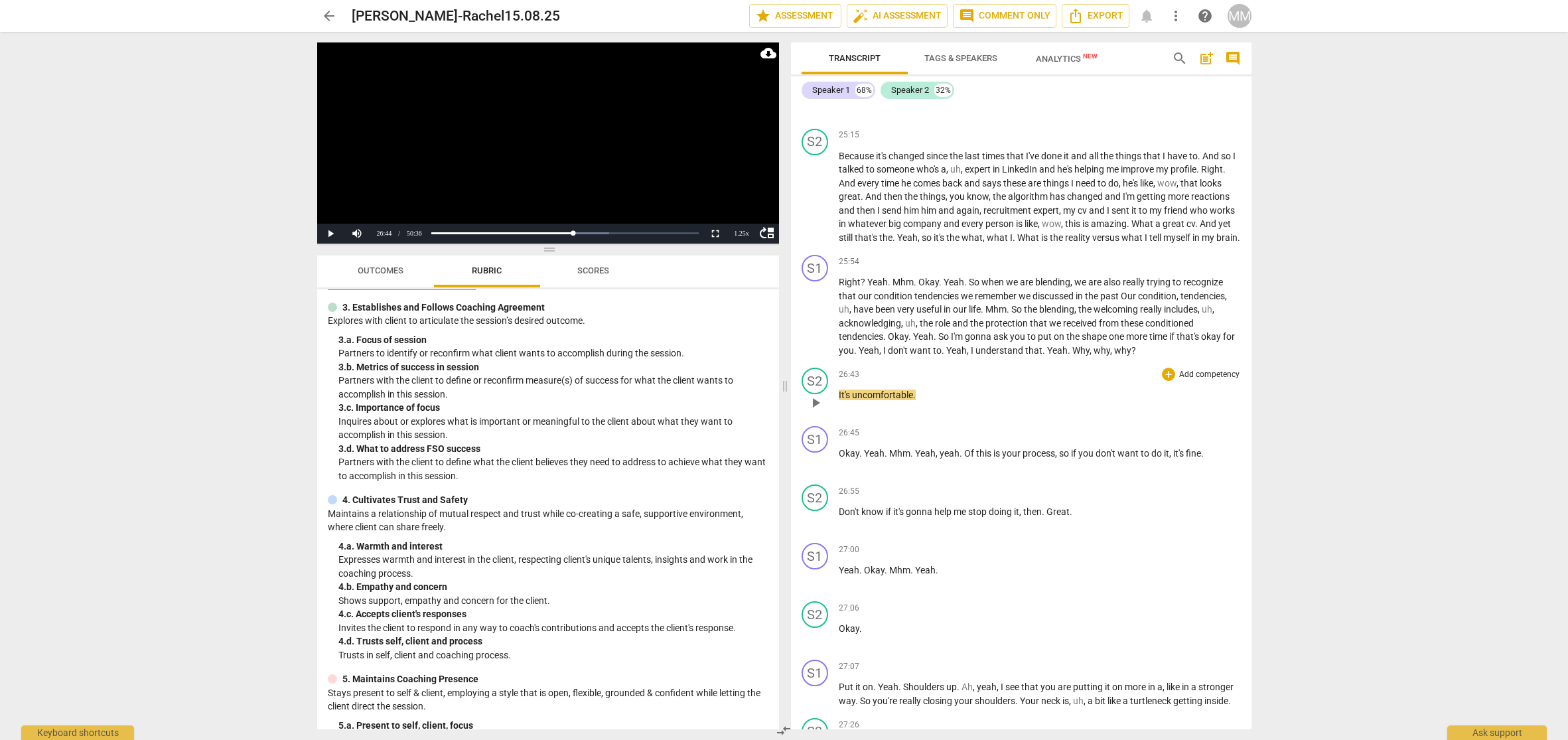
scroll to position [7336, 0]
click at [331, 232] on button "Play" at bounding box center [330, 234] width 26 height 20
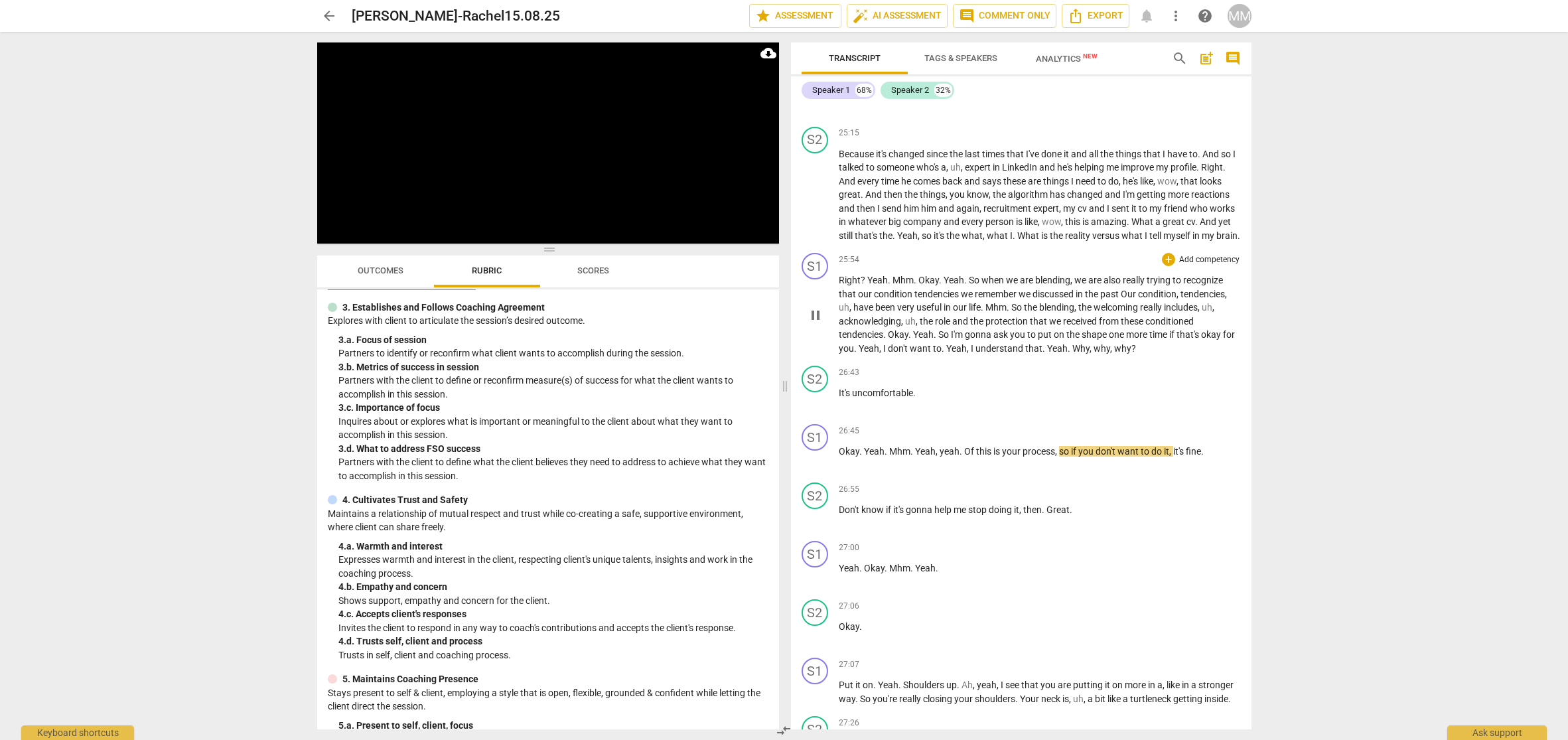
click at [841, 266] on span "25:54" at bounding box center [849, 260] width 21 height 12
click at [814, 698] on span "pause" at bounding box center [816, 693] width 16 height 16
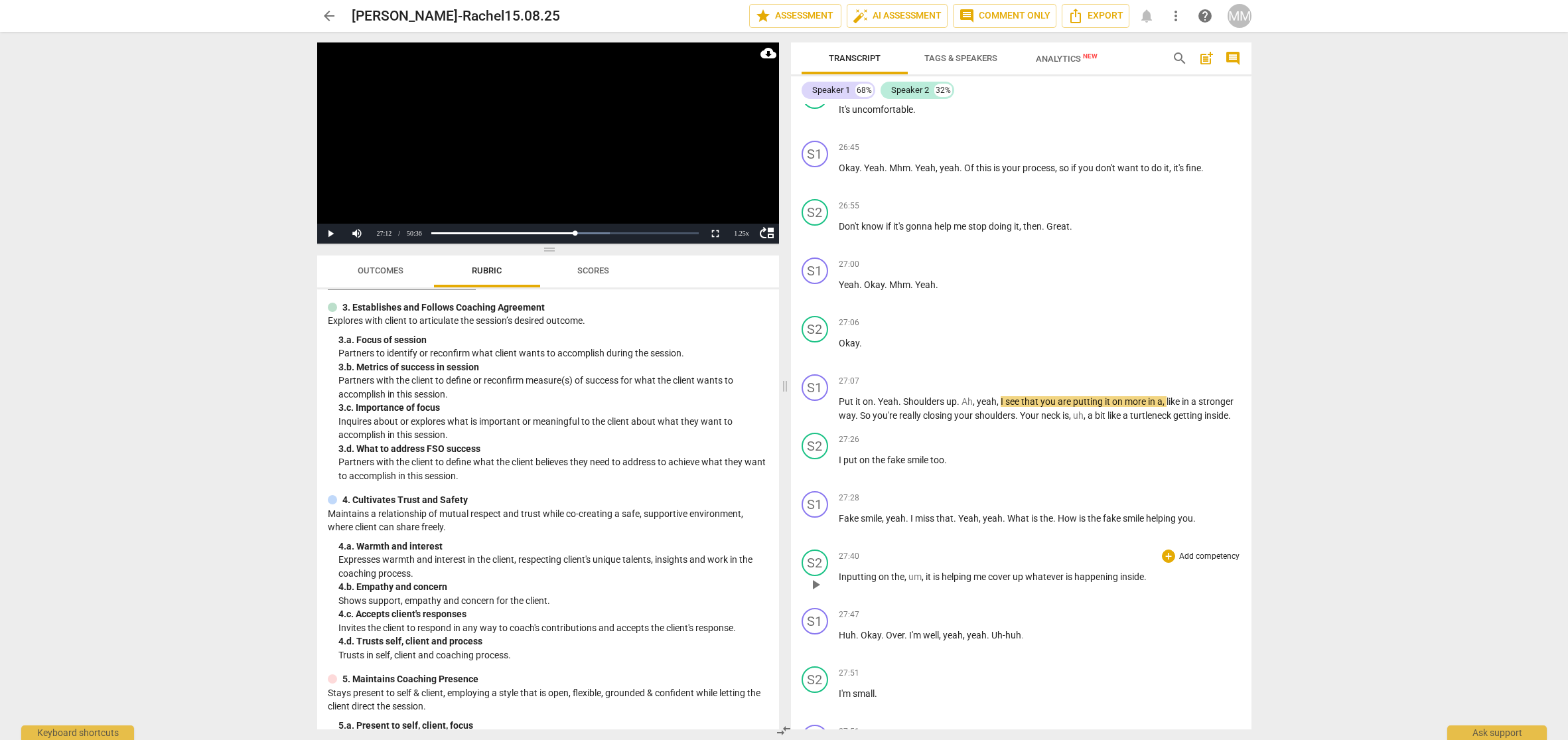
scroll to position [7619, 0]
click at [844, 387] on span "27:07" at bounding box center [849, 380] width 21 height 12
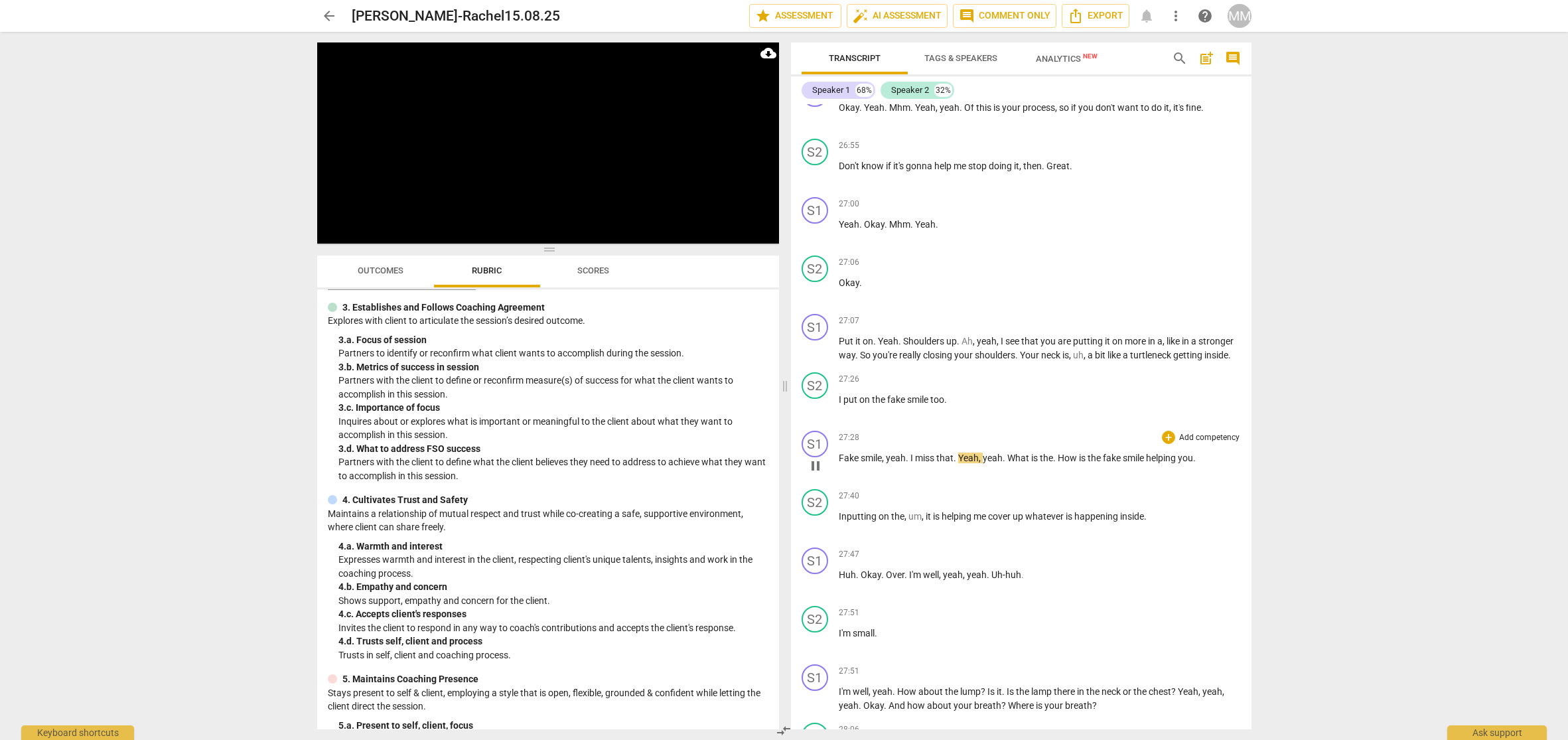
scroll to position [7683, 0]
click at [814, 466] on span "pause" at bounding box center [816, 463] width 16 height 16
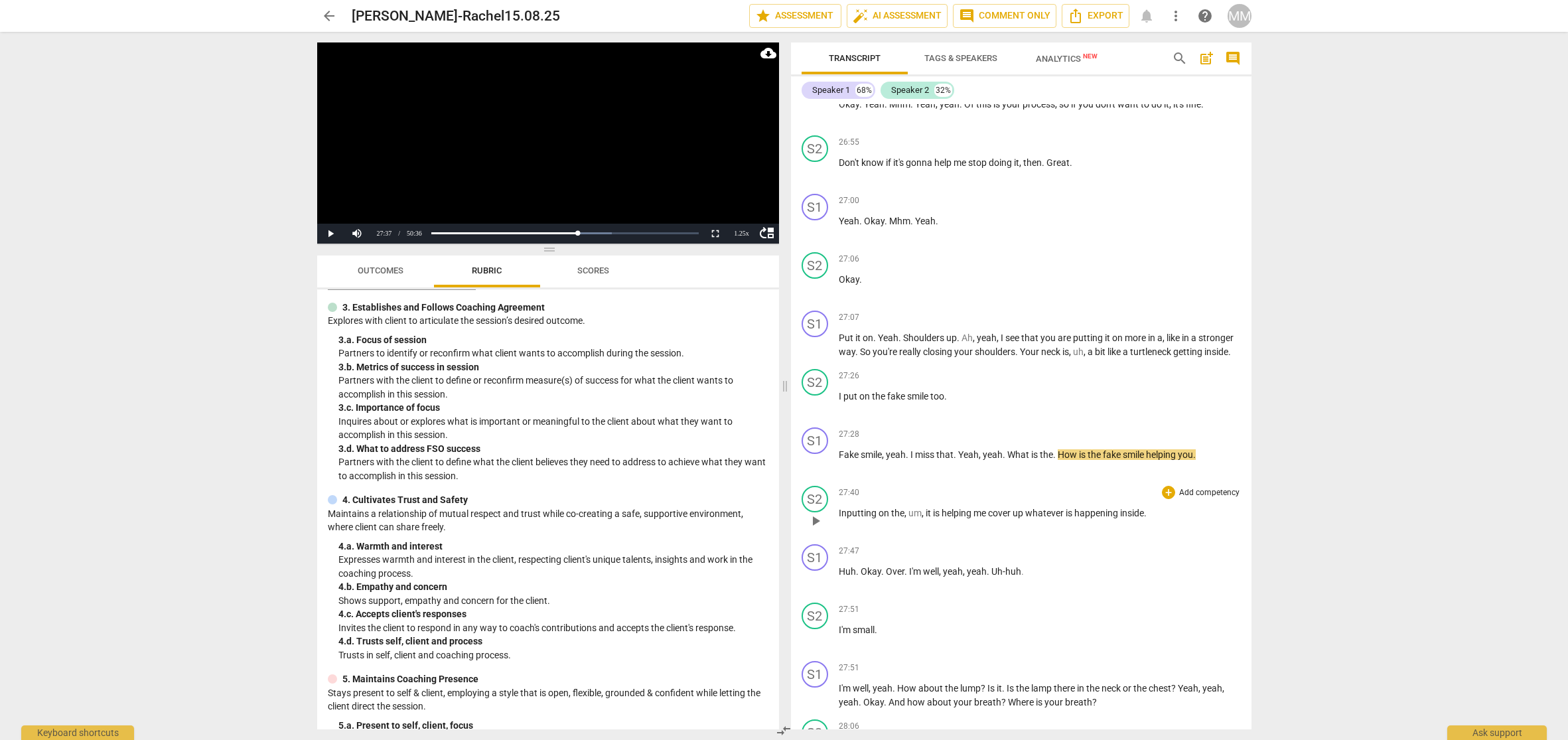
click at [841, 497] on span "27:40" at bounding box center [849, 493] width 21 height 12
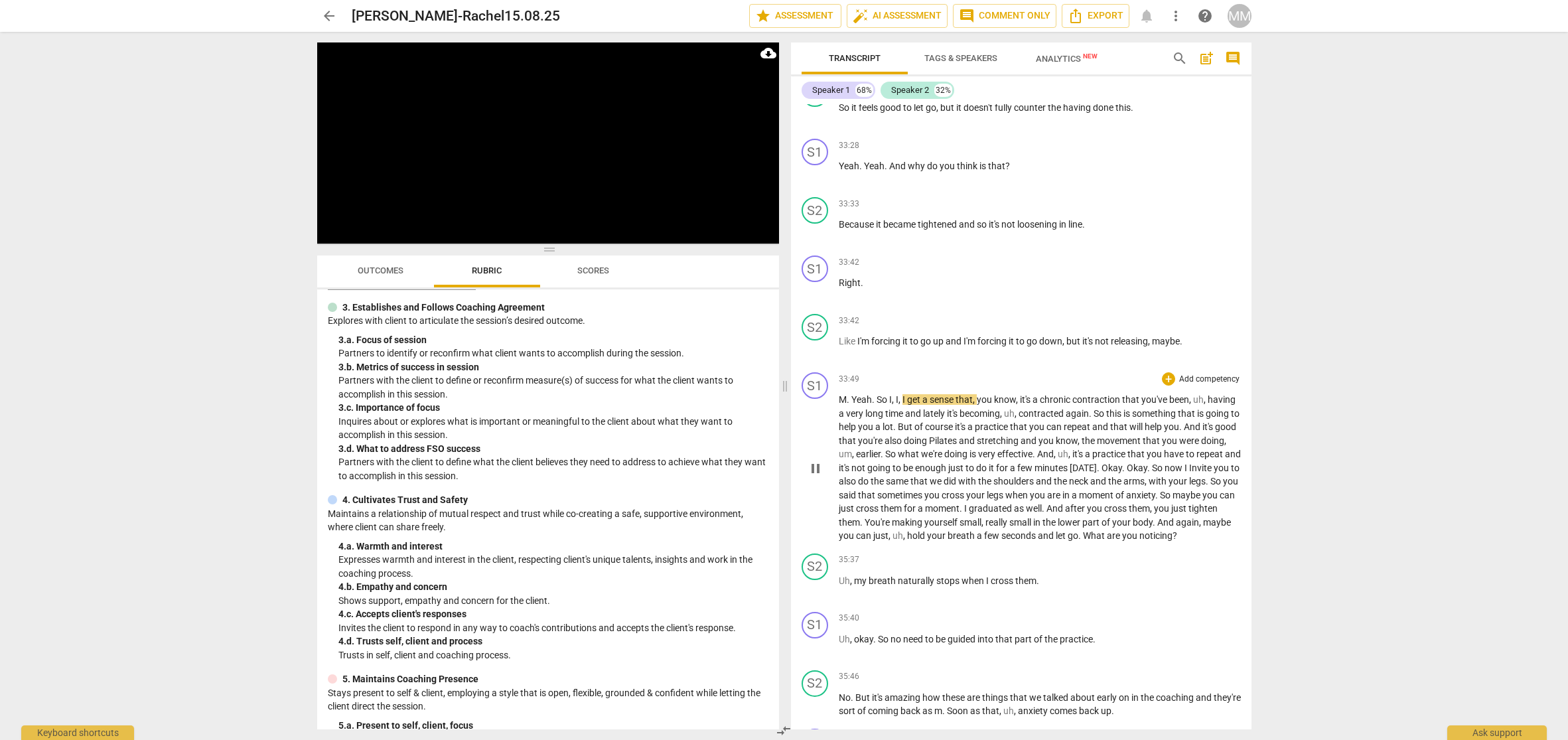
scroll to position [10040, 0]
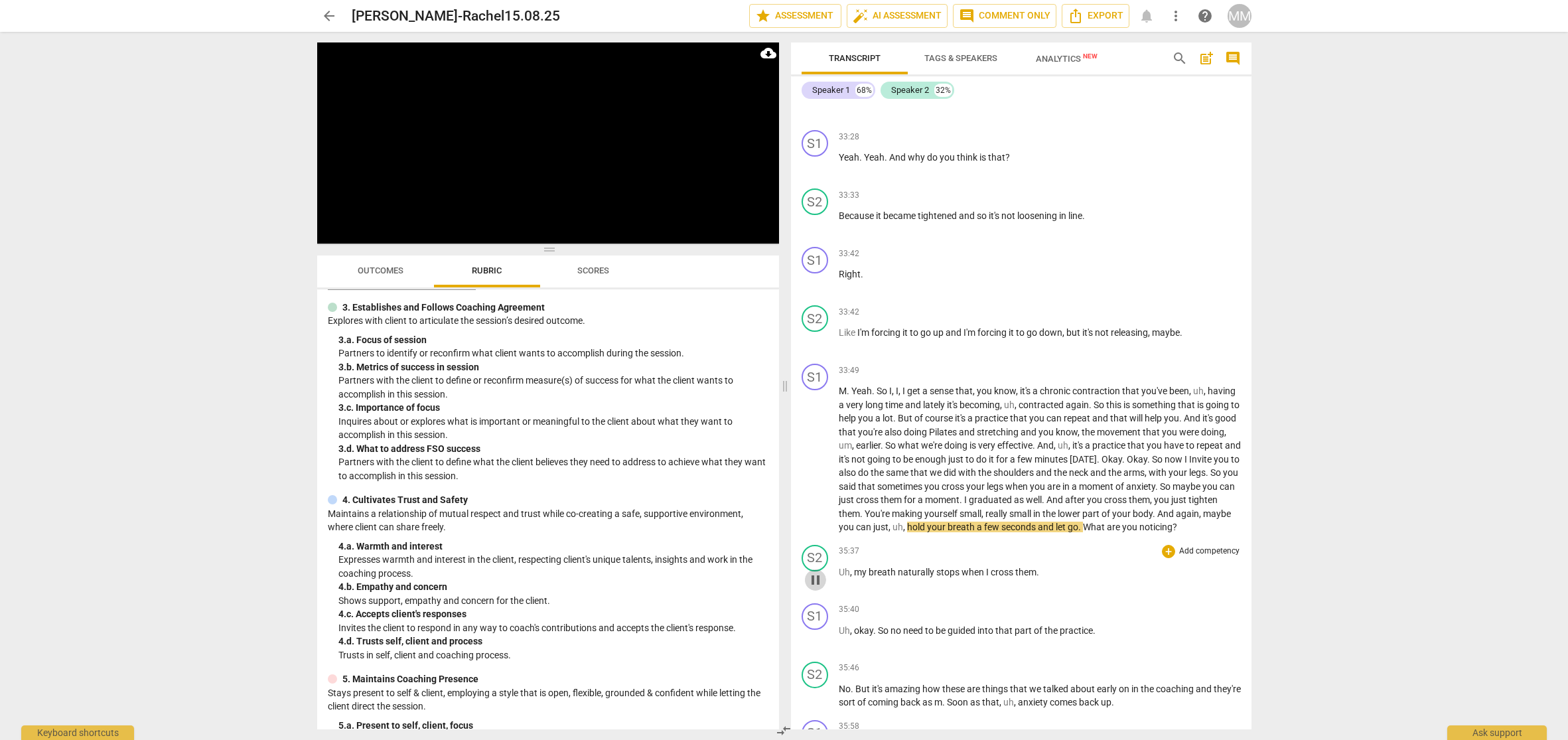
click at [817, 588] on span "pause" at bounding box center [816, 580] width 16 height 16
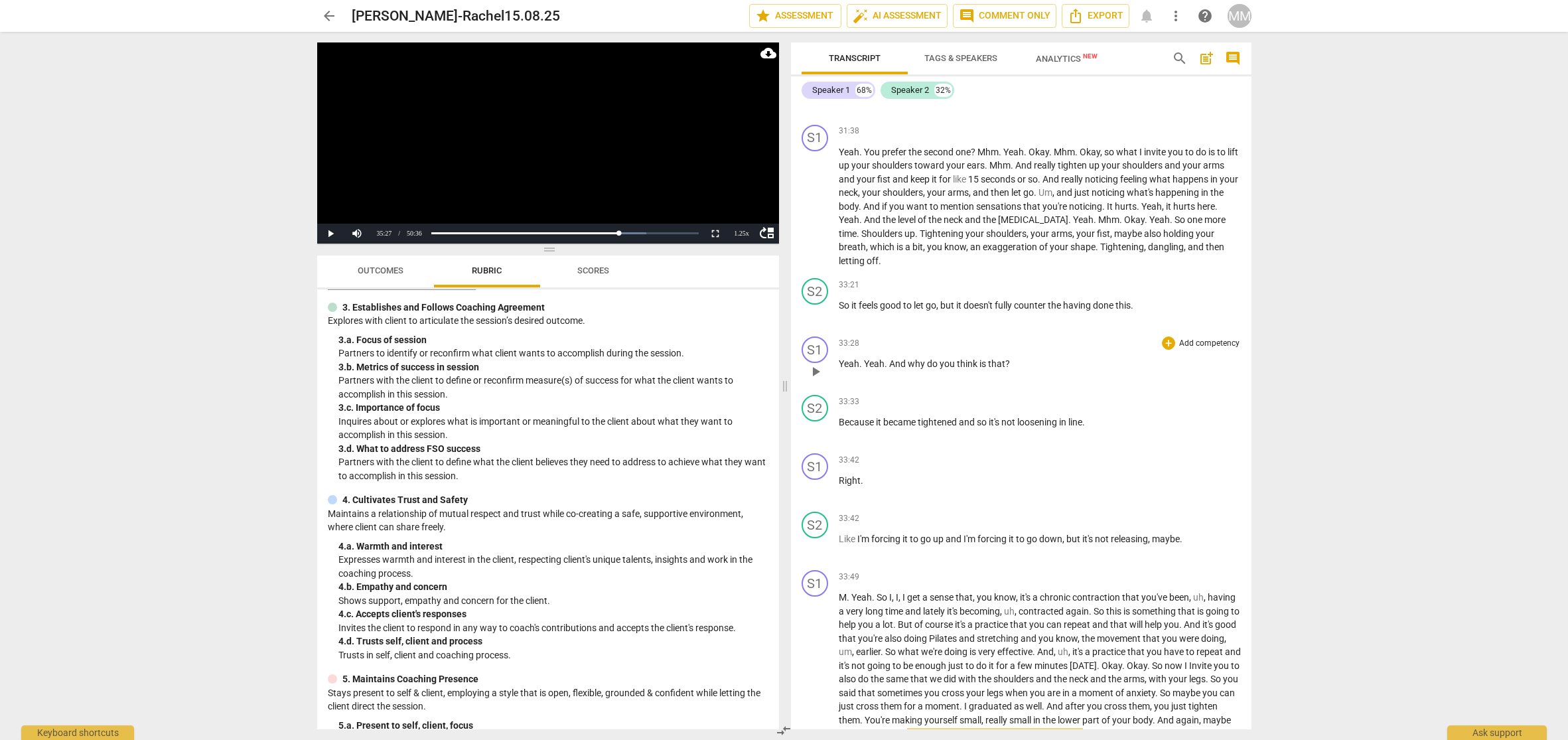
scroll to position [9837, 0]
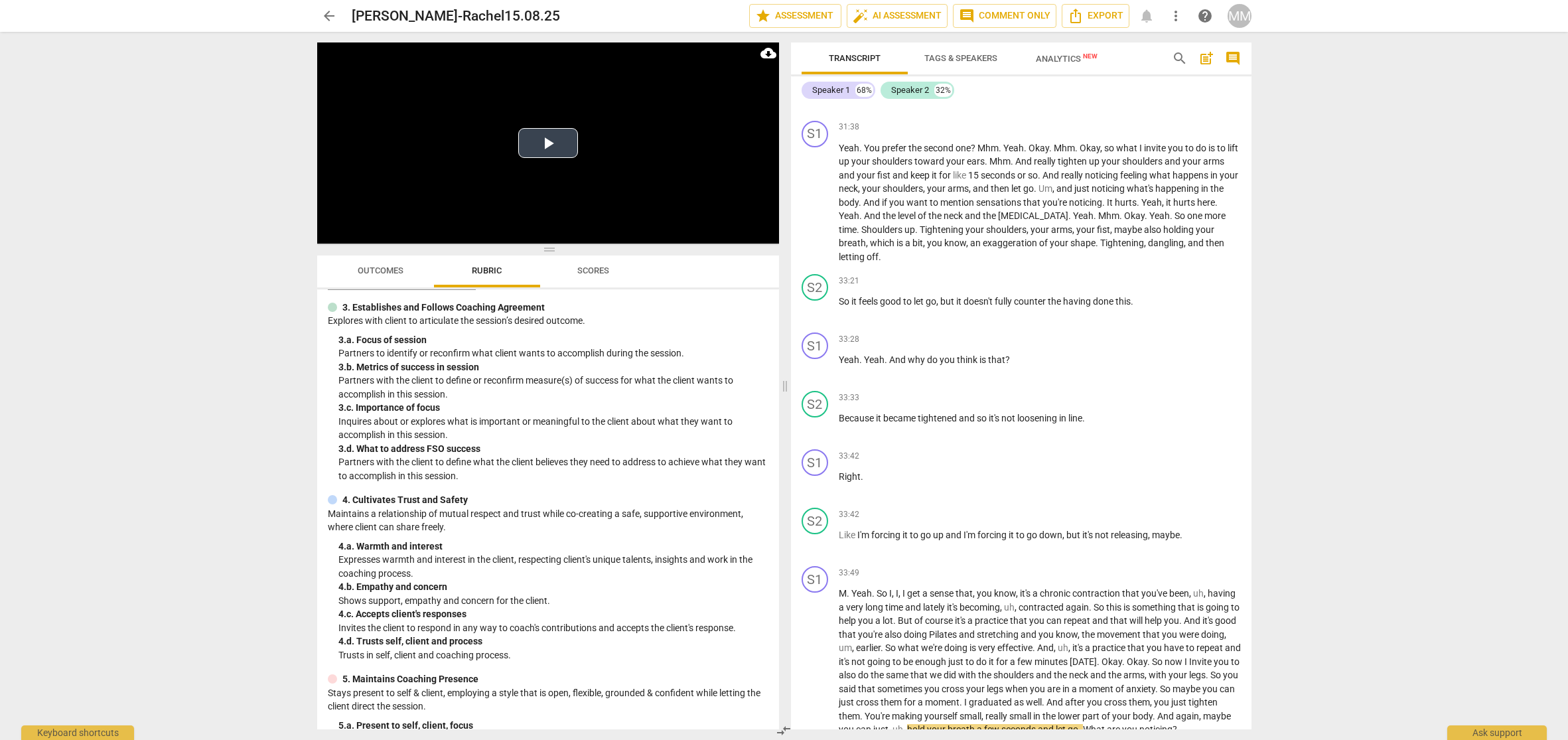
click at [459, 220] on video at bounding box center [548, 143] width 462 height 201
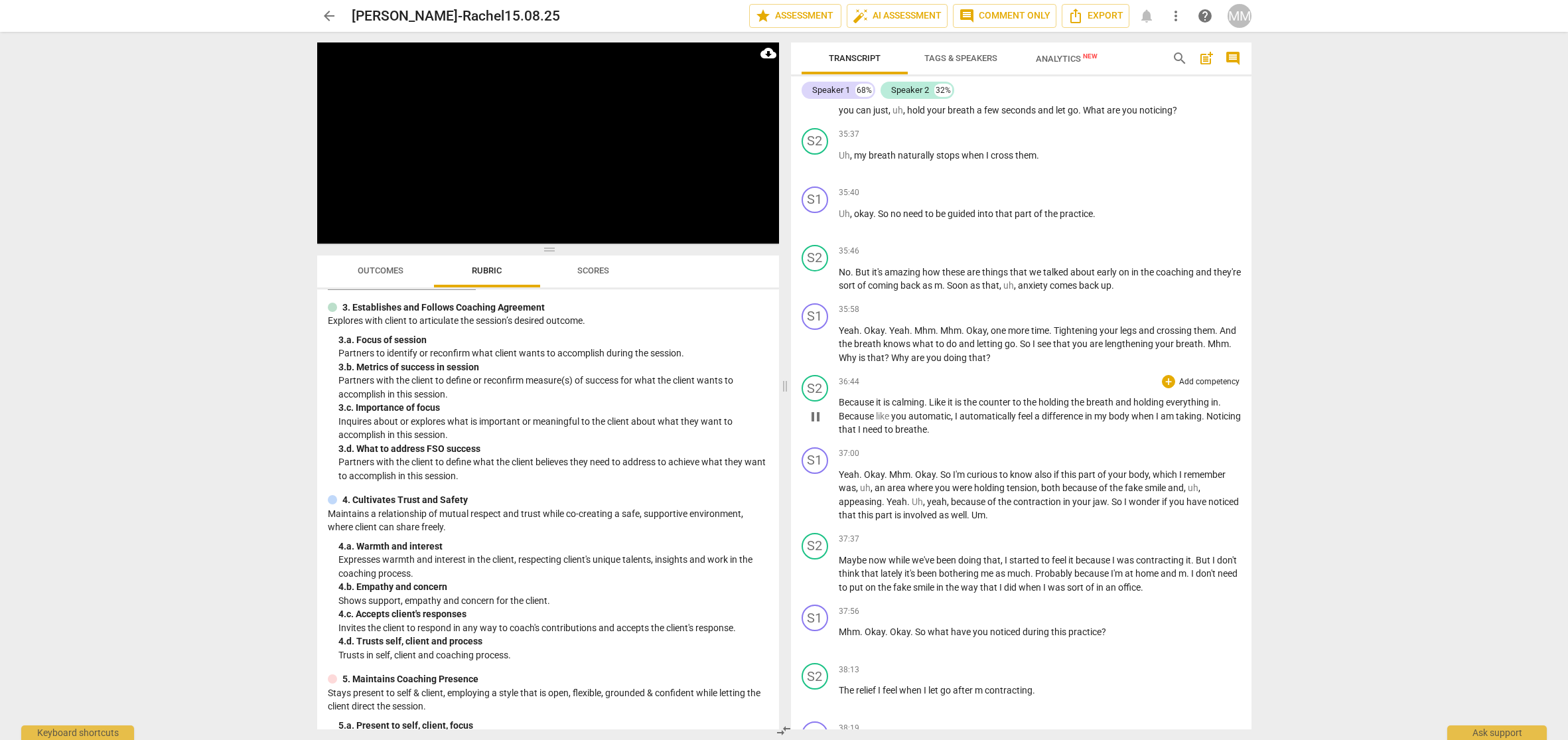
scroll to position [0, 0]
click at [813, 353] on span "pause" at bounding box center [816, 345] width 16 height 16
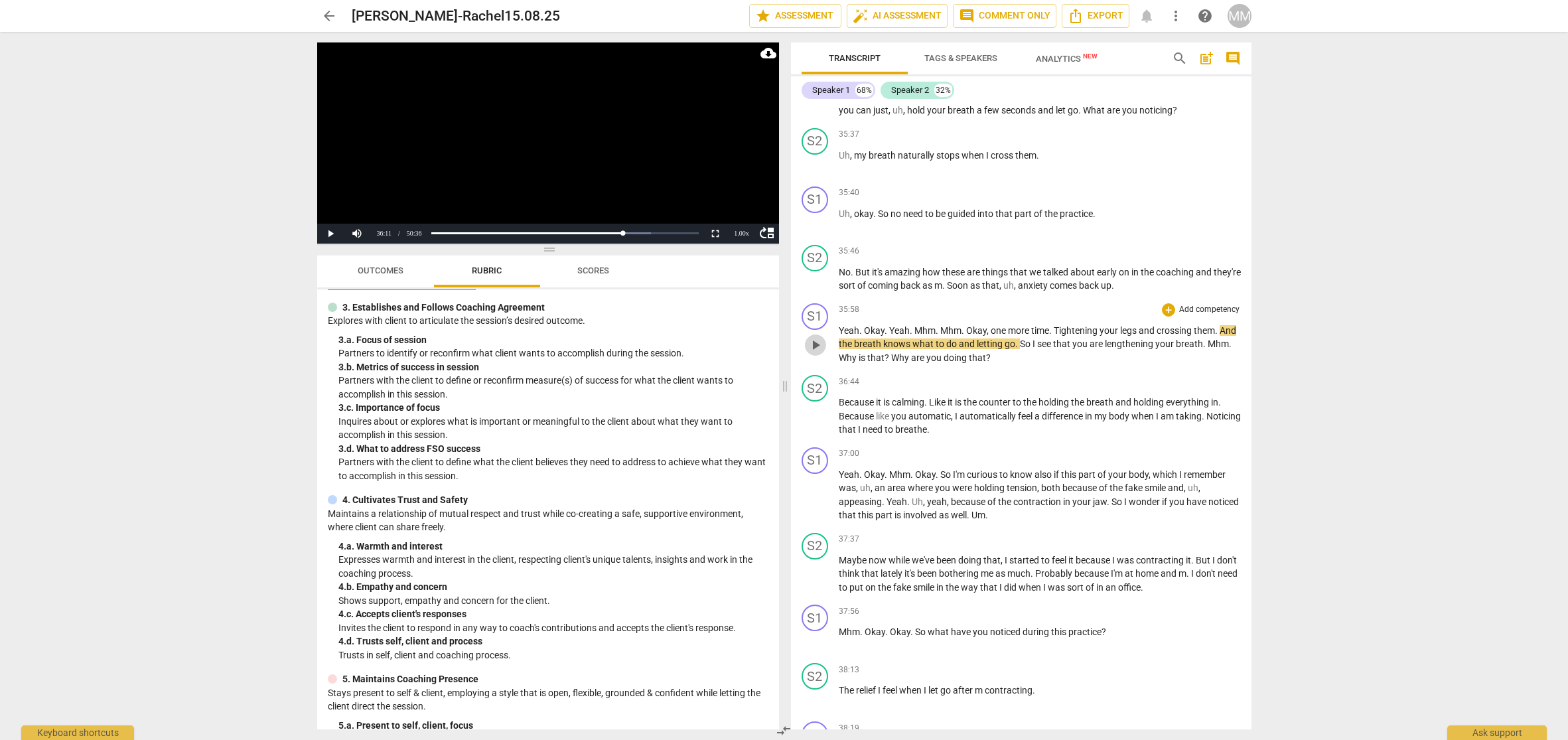
click at [813, 353] on span "play_arrow" at bounding box center [816, 345] width 16 height 16
click at [817, 353] on span "pause" at bounding box center [816, 345] width 16 height 16
click at [843, 315] on span "35:58" at bounding box center [849, 309] width 21 height 12
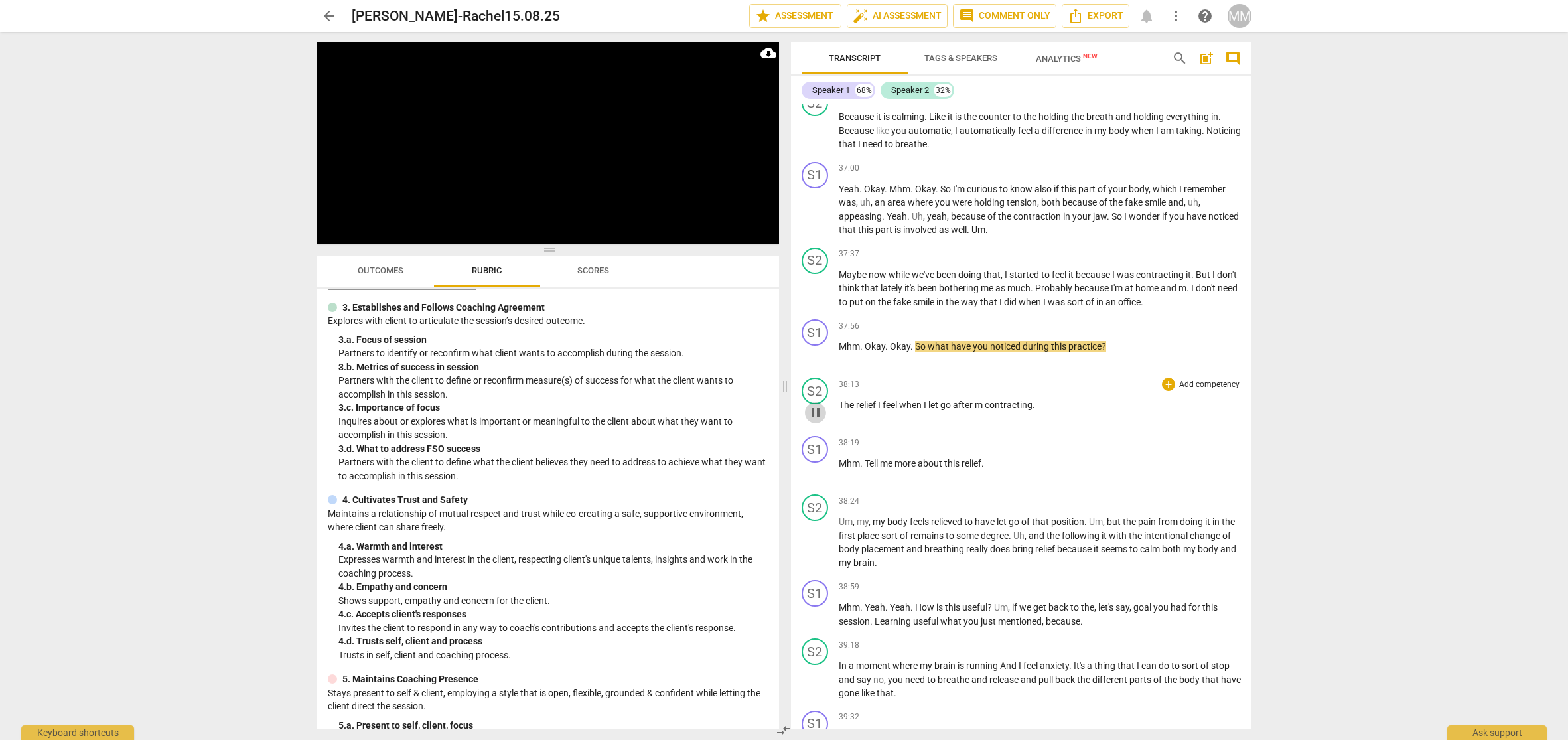
click at [817, 417] on span "pause" at bounding box center [816, 413] width 16 height 16
click at [816, 419] on span "play_arrow" at bounding box center [816, 413] width 16 height 16
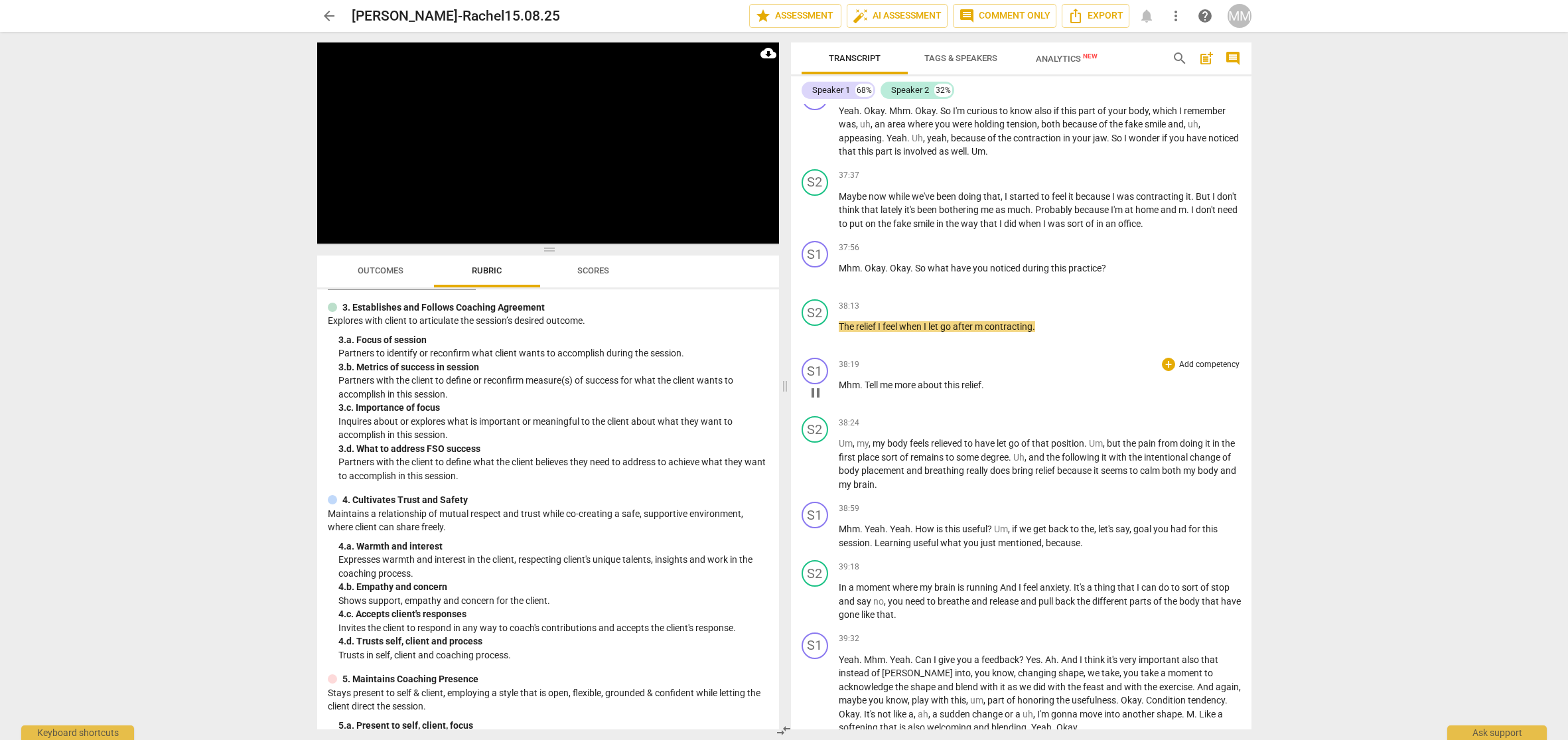
scroll to position [10830, 0]
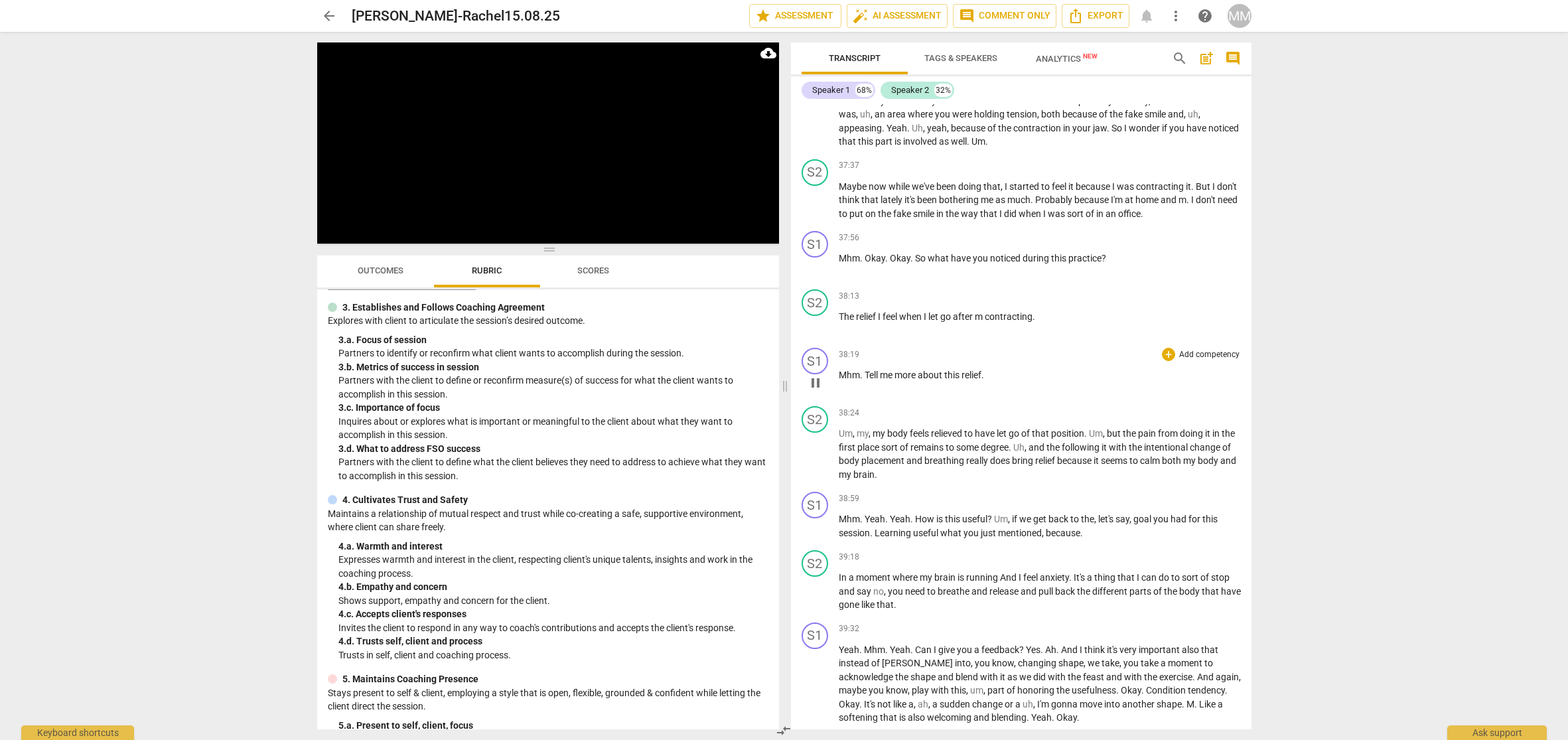
click at [815, 386] on span "pause" at bounding box center [816, 383] width 16 height 16
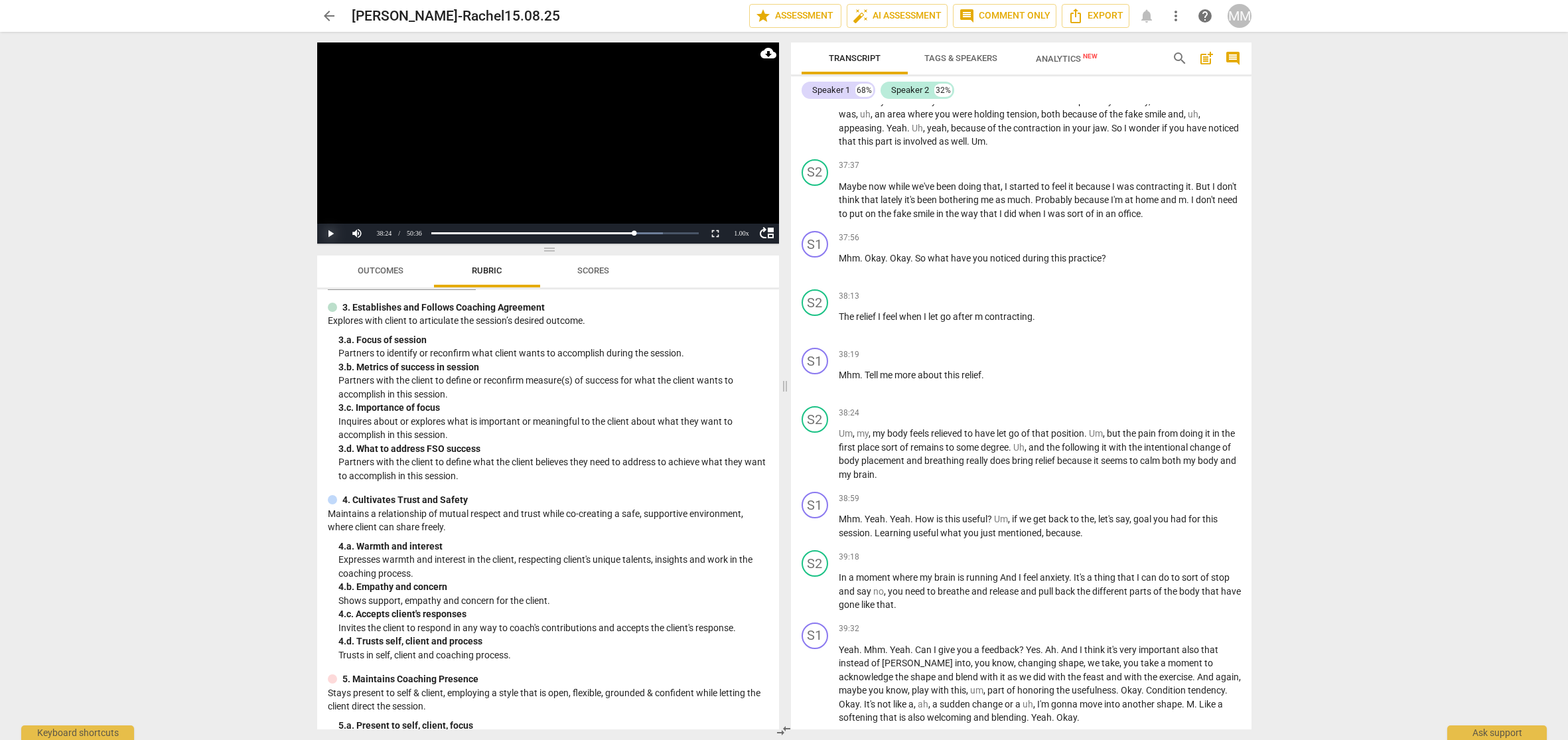
click at [330, 232] on button "Play" at bounding box center [330, 234] width 26 height 20
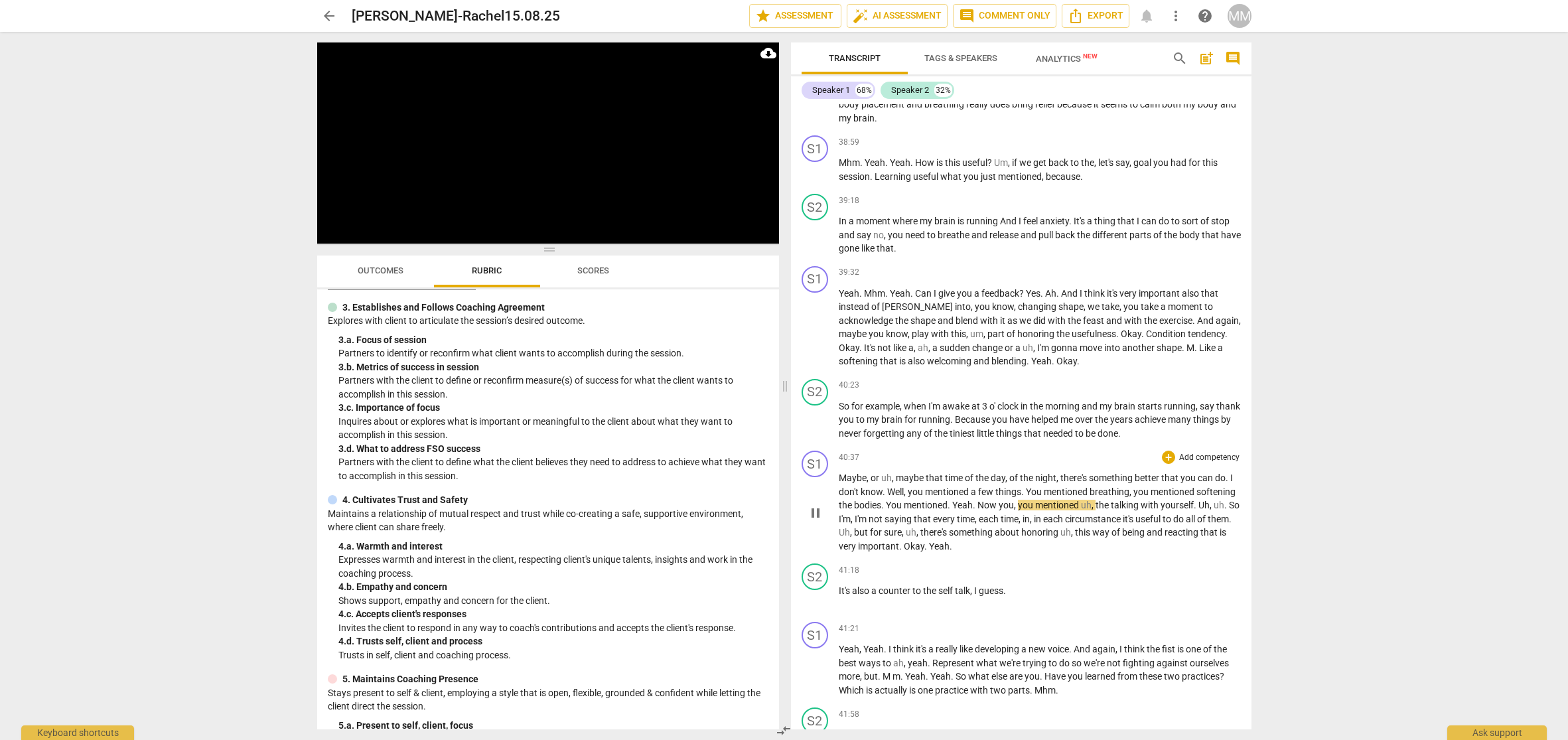
scroll to position [11191, 0]
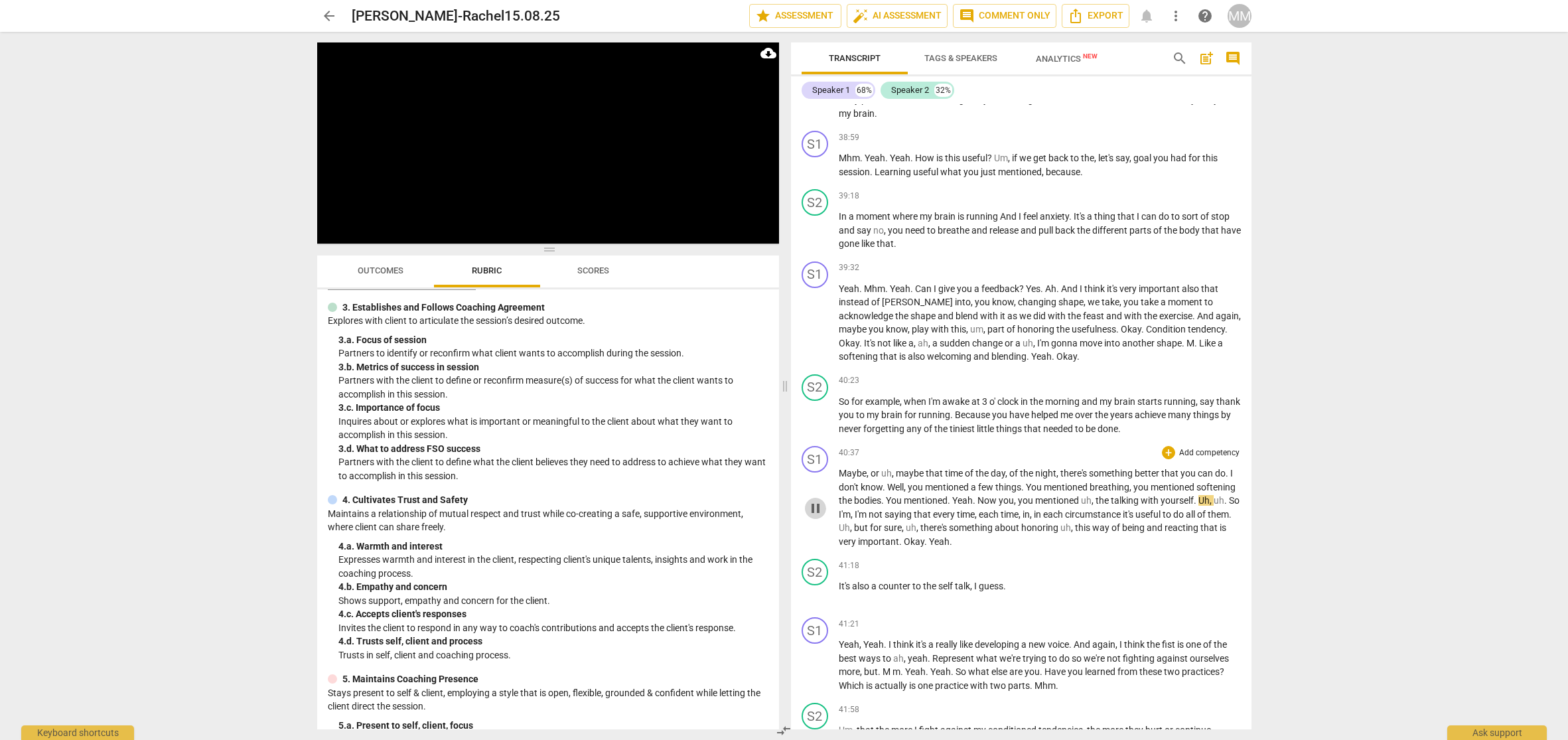
click at [816, 508] on span "pause" at bounding box center [816, 508] width 16 height 16
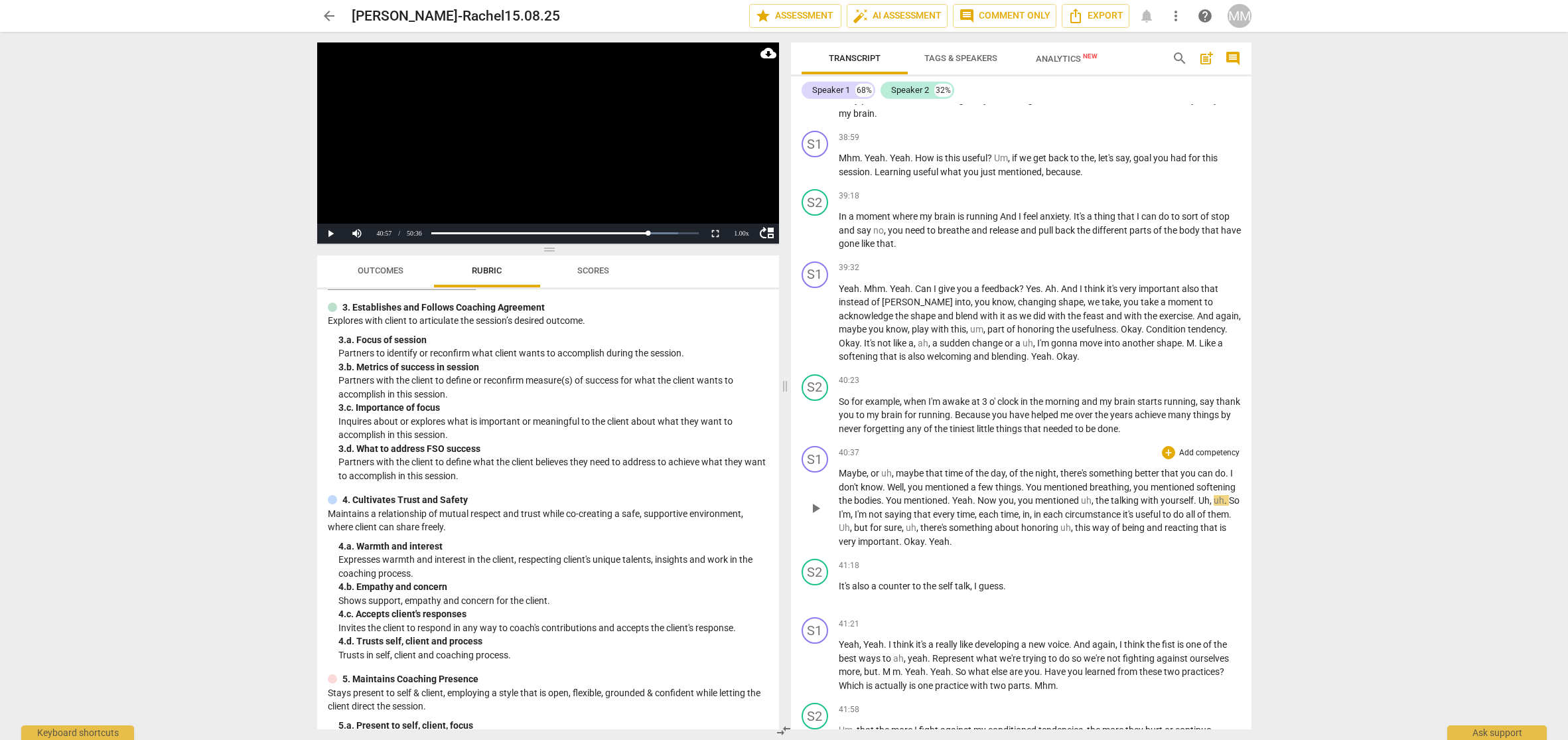
click at [813, 504] on span "play_arrow" at bounding box center [816, 508] width 16 height 16
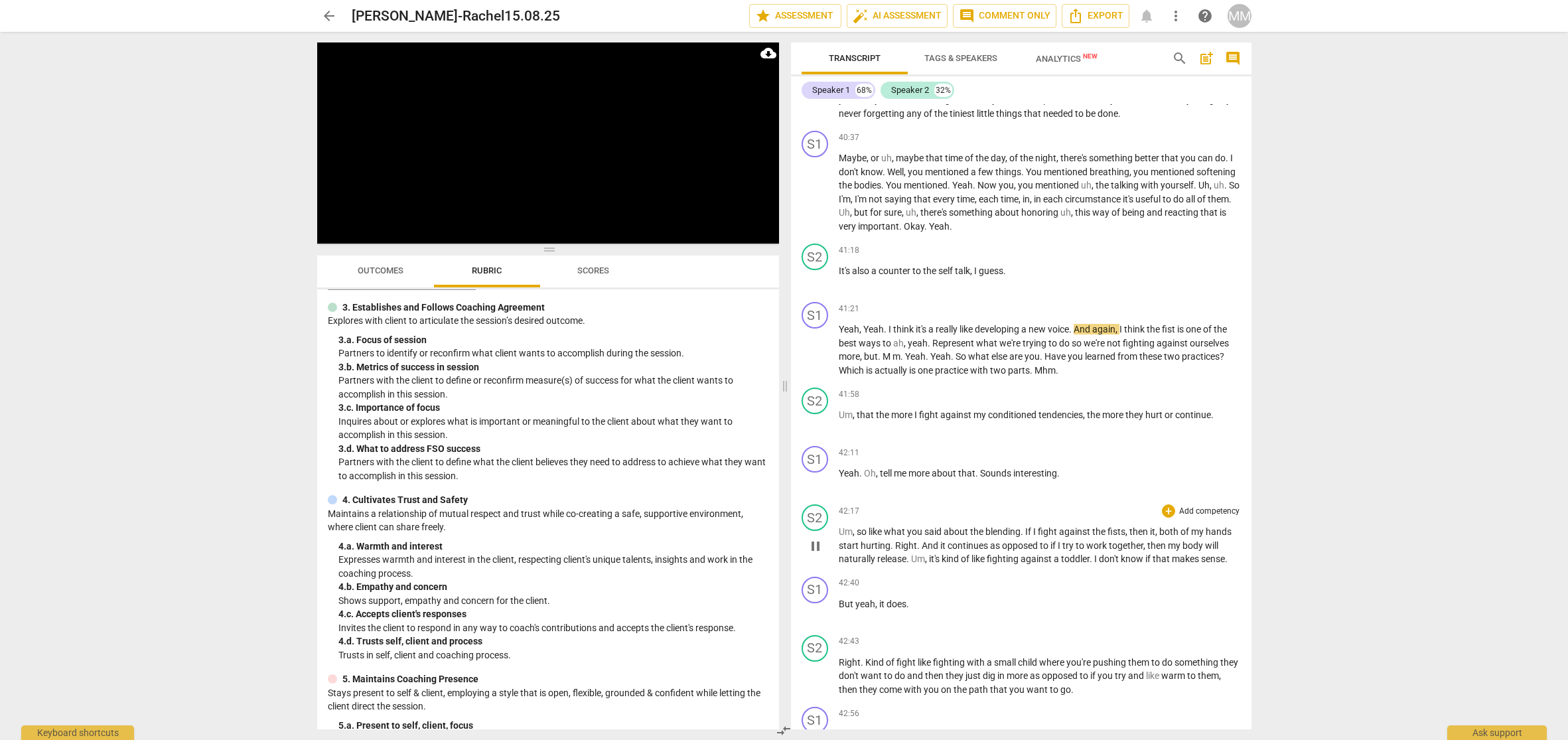
scroll to position [11526, 0]
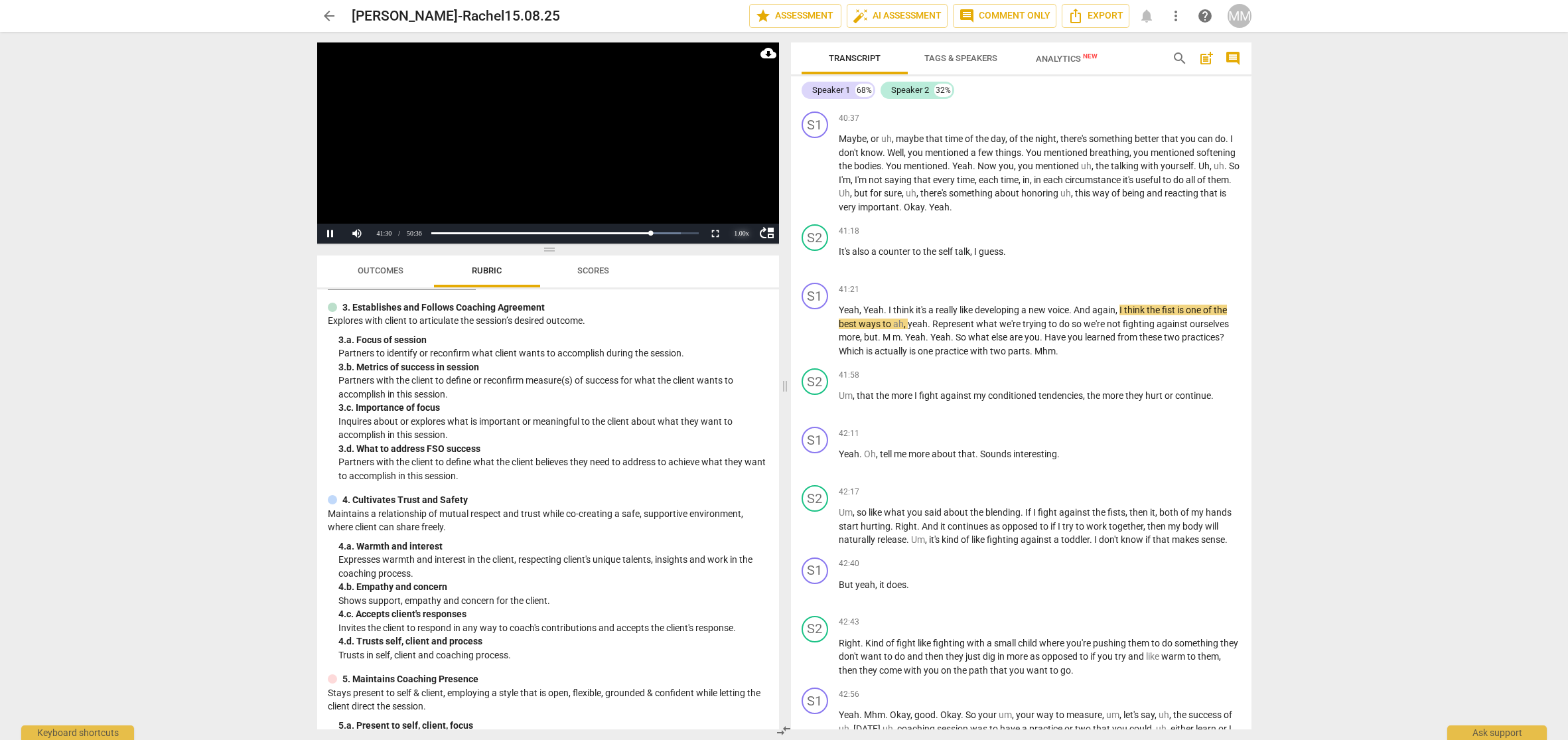
click at [741, 234] on div "1.00 x" at bounding box center [742, 234] width 26 height 20
click at [743, 191] on li "1.25x" at bounding box center [742, 188] width 26 height 15
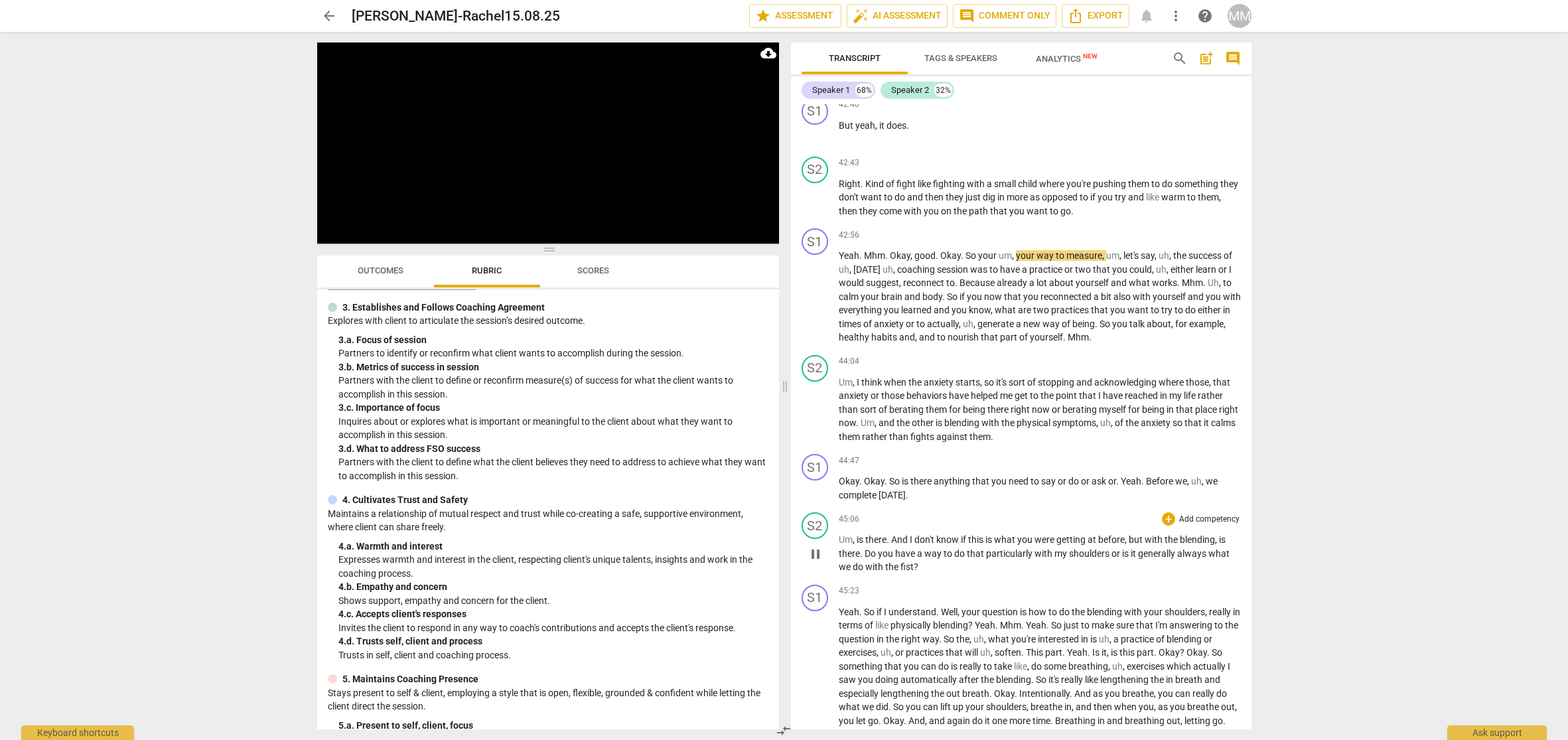
scroll to position [11986, 0]
click at [813, 289] on span "pause" at bounding box center [816, 296] width 16 height 16
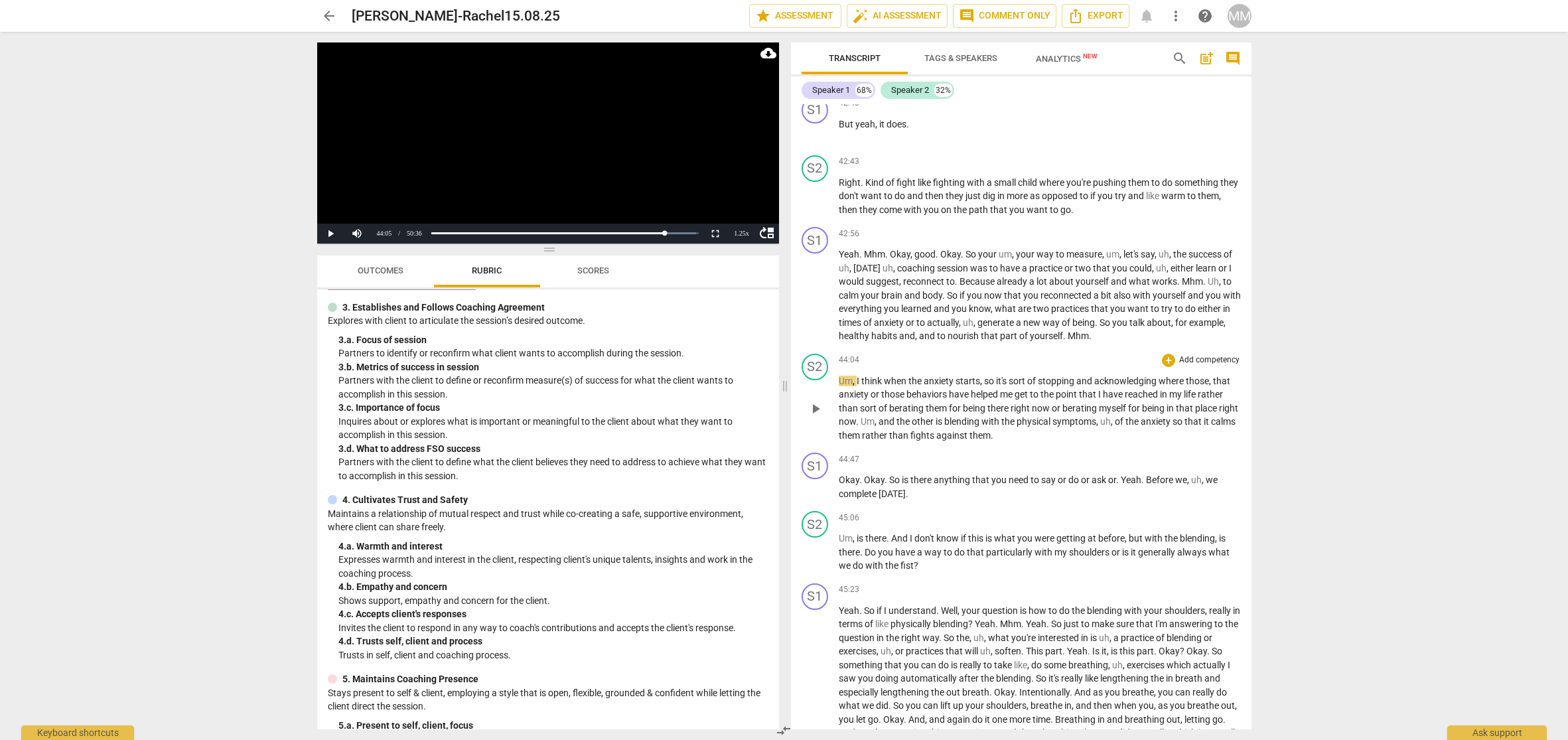
click at [841, 354] on span "44:04" at bounding box center [849, 360] width 21 height 12
click at [814, 401] on span "pause" at bounding box center [816, 408] width 16 height 16
click at [738, 232] on div "1.25 x" at bounding box center [742, 234] width 26 height 20
click at [740, 204] on li "1.5x" at bounding box center [742, 201] width 26 height 15
click at [815, 401] on span "play_arrow" at bounding box center [816, 408] width 16 height 16
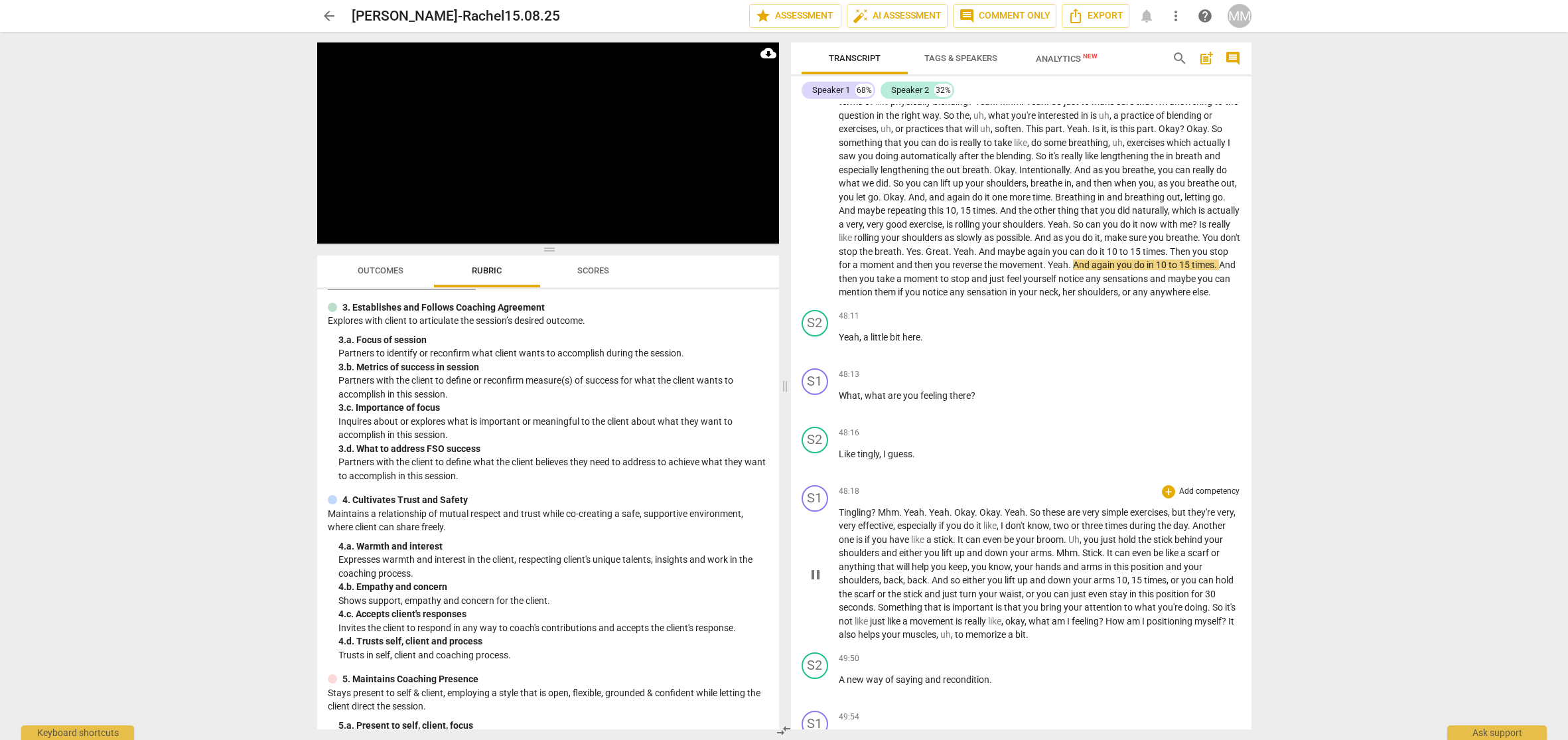
scroll to position [0, 0]
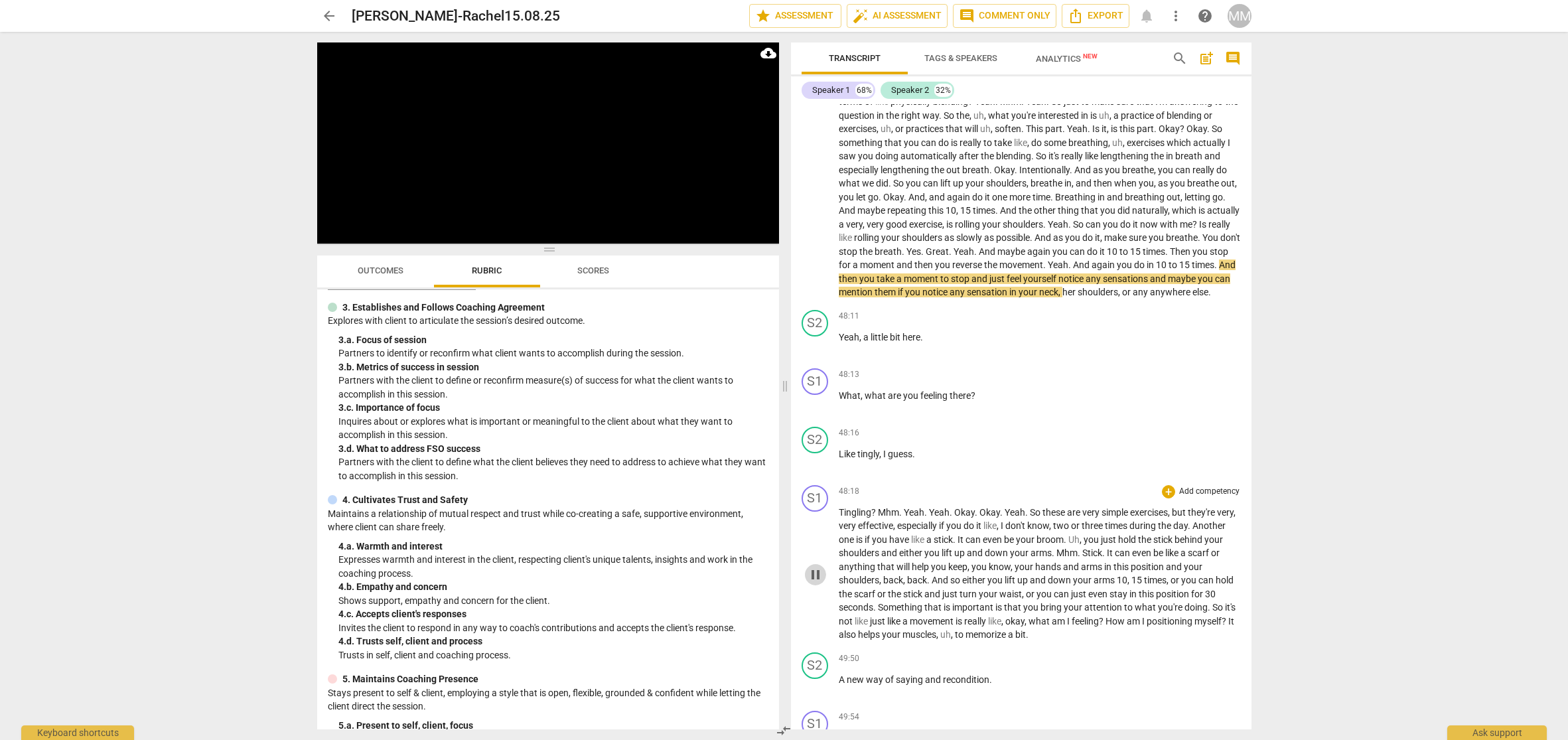
click at [815, 569] on span "pause" at bounding box center [816, 575] width 16 height 16
click at [815, 570] on span "play_arrow" at bounding box center [816, 575] width 16 height 16
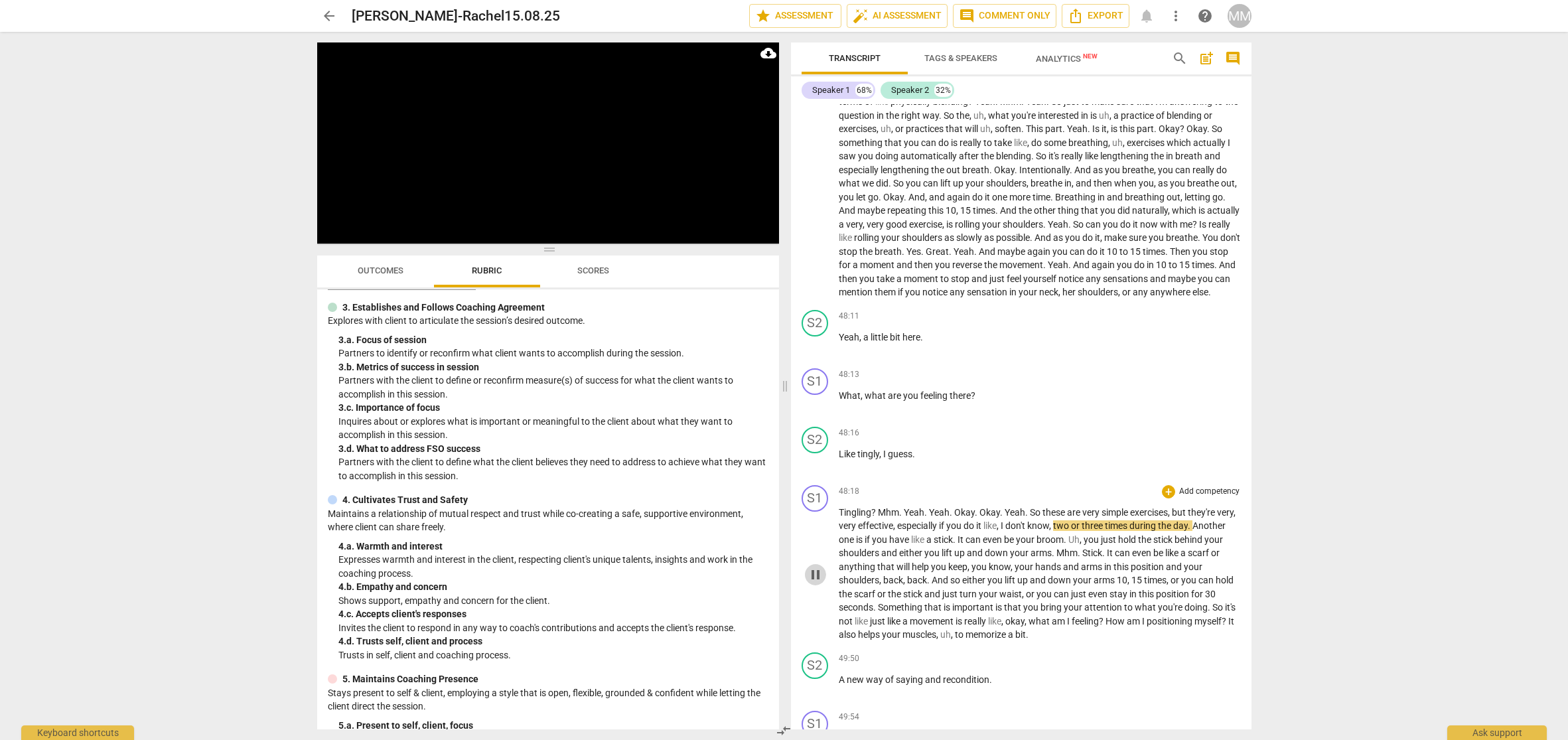
click at [815, 569] on span "pause" at bounding box center [816, 575] width 16 height 16
click at [814, 571] on span "play_arrow" at bounding box center [816, 575] width 16 height 16
